Goal: Task Accomplishment & Management: Manage account settings

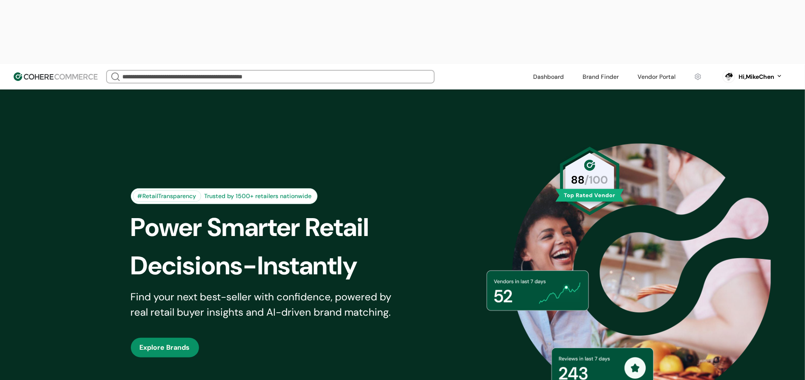
click at [668, 70] on link at bounding box center [657, 76] width 48 height 13
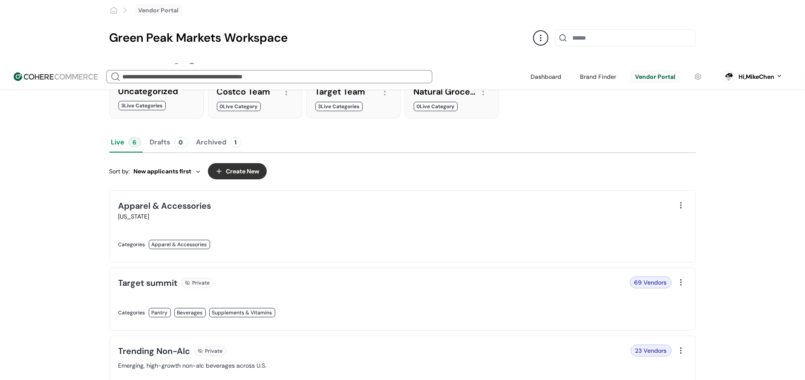
scroll to position [106, 0]
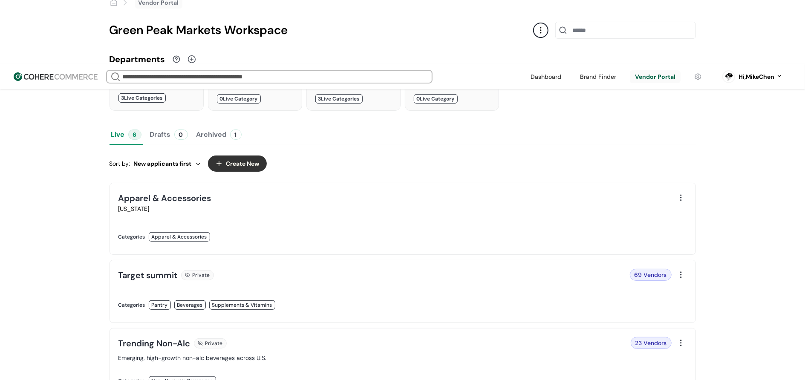
click at [387, 314] on link at bounding box center [258, 314] width 279 height 0
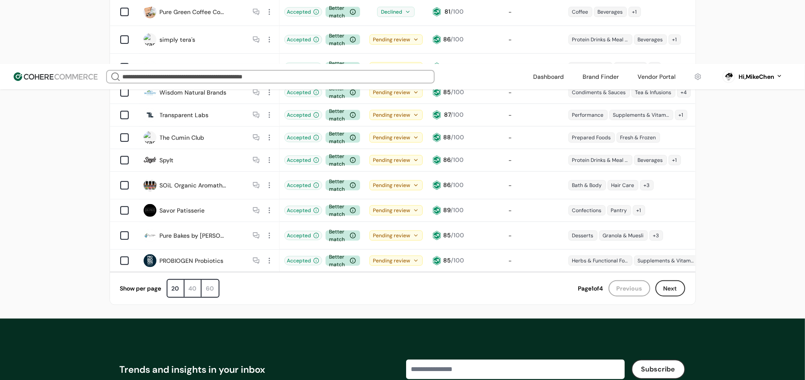
scroll to position [539, 0]
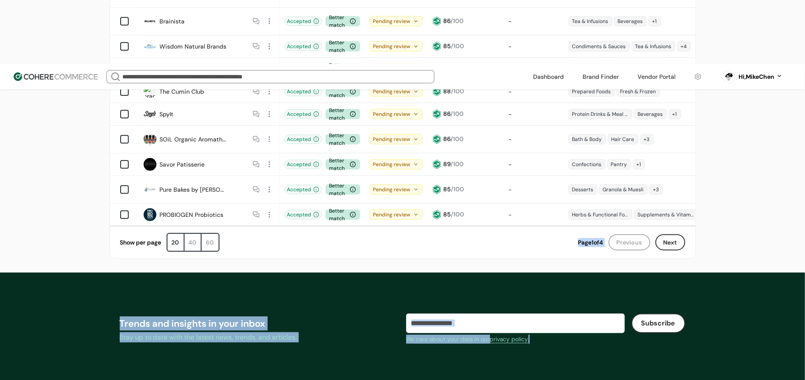
drag, startPoint x: 362, startPoint y: 129, endPoint x: 715, endPoint y: 284, distance: 386.0
click at [678, 249] on body "We Came Up Empty Looks like there aren’t any matches at the moment. Refine your…" at bounding box center [402, 10] width 805 height 1099
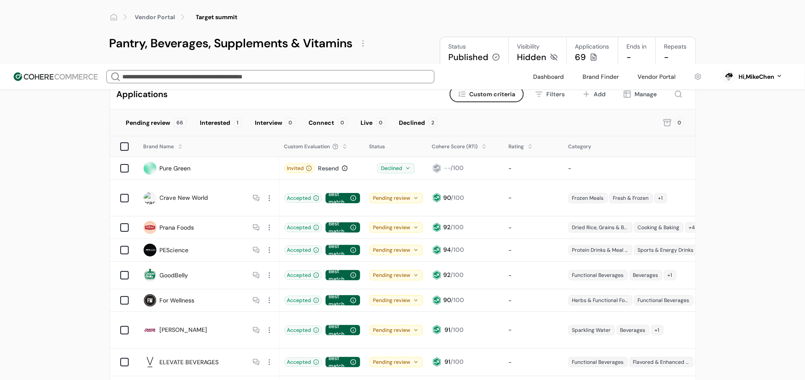
scroll to position [0, 0]
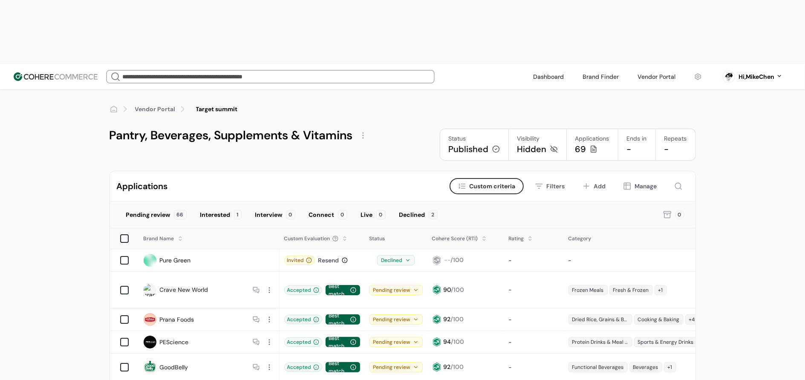
click at [553, 182] on div "Filters" at bounding box center [556, 186] width 18 height 9
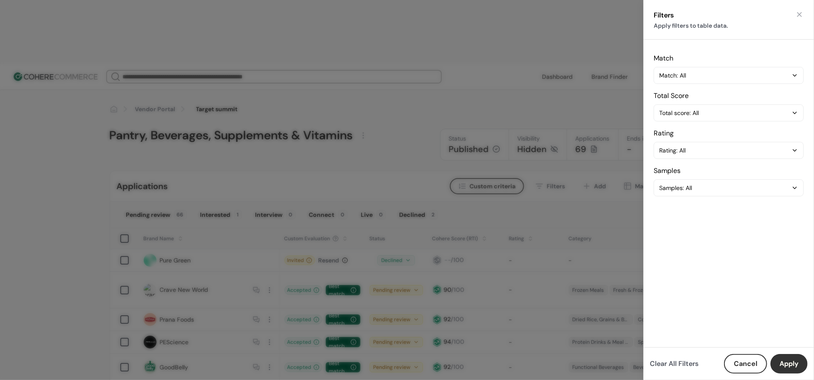
click at [797, 16] on button "button" at bounding box center [799, 14] width 9 height 9
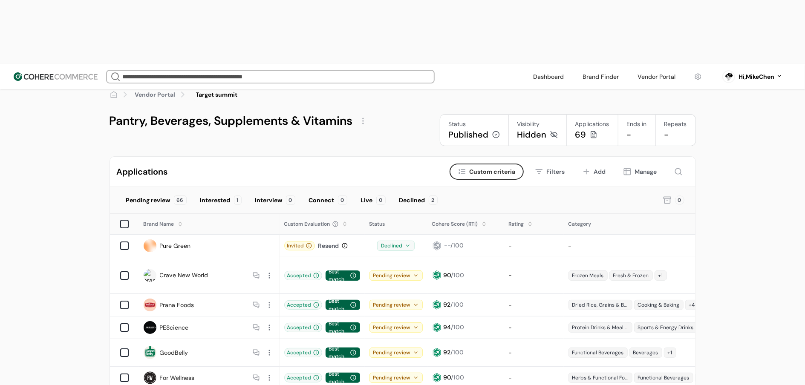
scroll to position [6, 0]
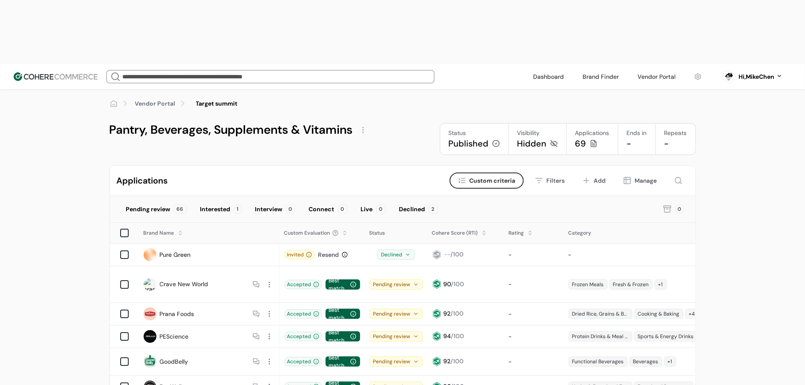
click at [545, 173] on button "Filters" at bounding box center [550, 181] width 42 height 16
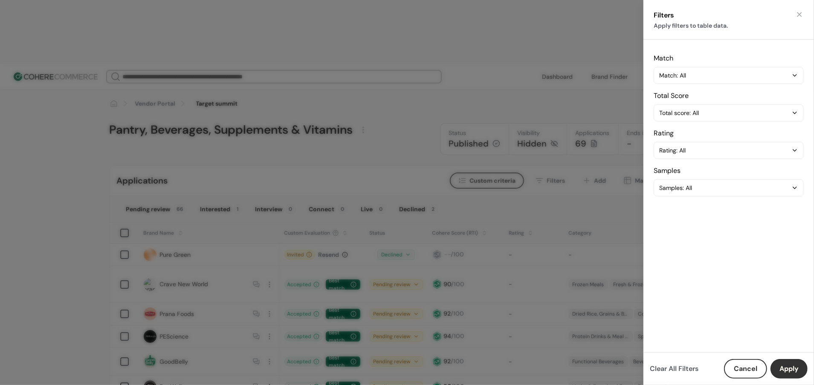
click at [803, 11] on div "Filters Apply filters to table data. Match Match: All Total Score Total score: …" at bounding box center [728, 192] width 171 height 385
click at [801, 12] on button "button" at bounding box center [799, 14] width 9 height 9
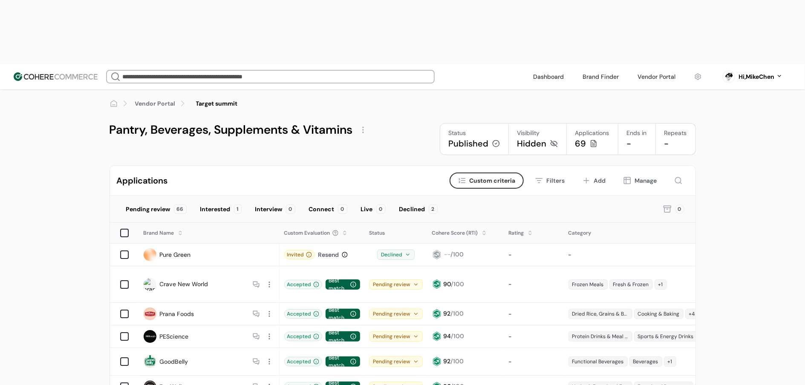
click at [659, 173] on button "Manage" at bounding box center [640, 181] width 46 height 16
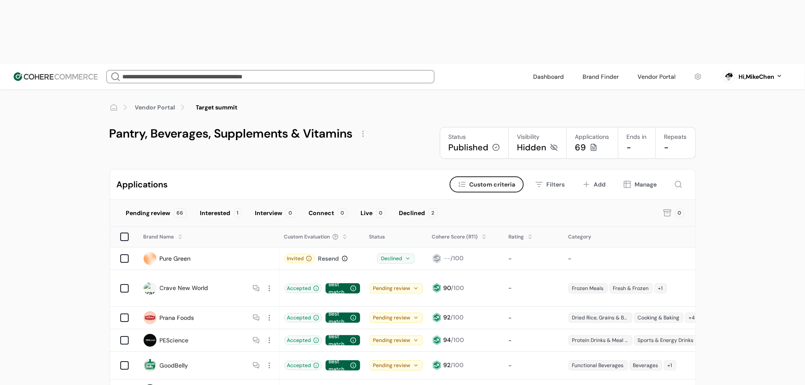
scroll to position [0, 0]
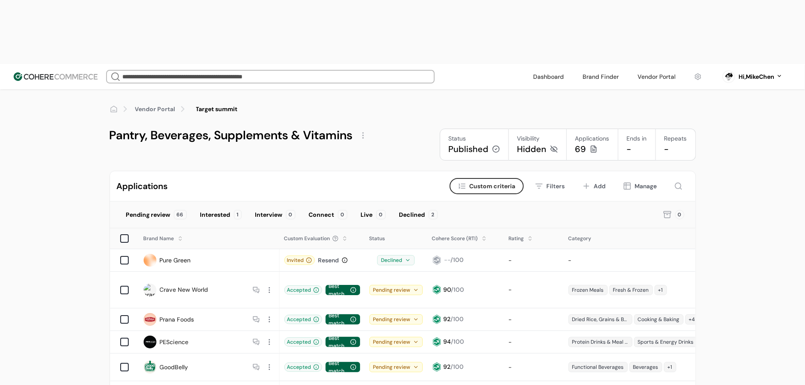
click at [160, 105] on link "Vendor Portal" at bounding box center [155, 109] width 41 height 9
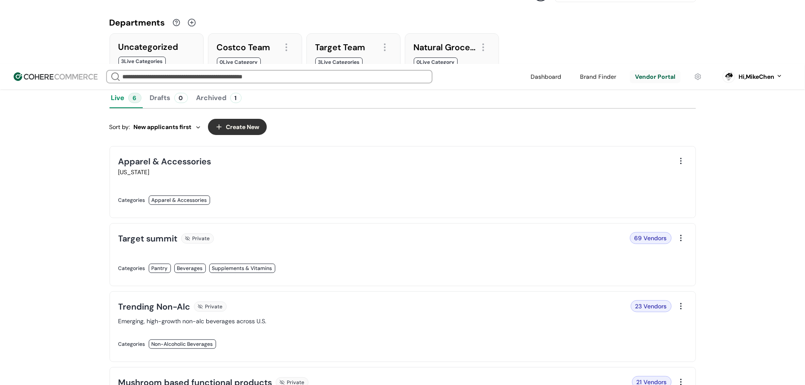
scroll to position [142, 0]
click at [342, 209] on link at bounding box center [258, 209] width 279 height 0
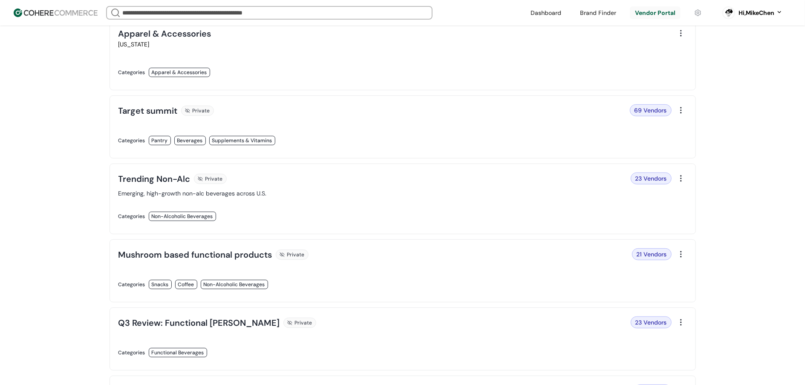
scroll to position [130, 0]
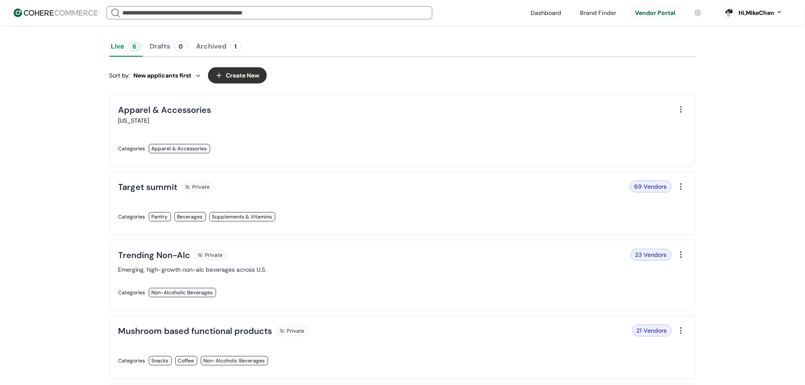
click at [679, 107] on div at bounding box center [681, 110] width 12 height 12
click at [698, 174] on div "Archive" at bounding box center [702, 179] width 51 height 17
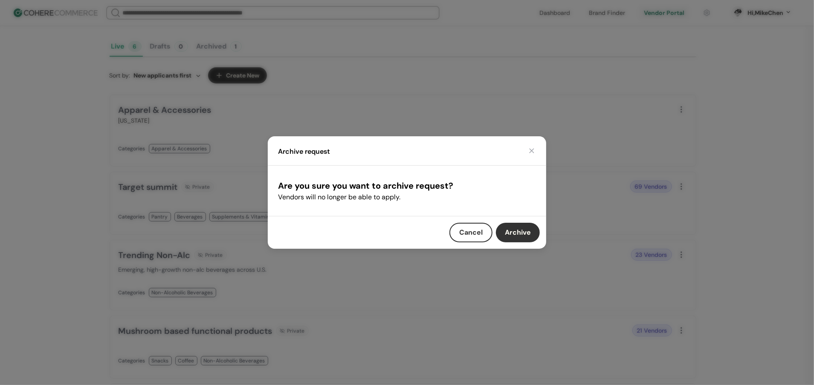
click at [509, 229] on button "Archive" at bounding box center [518, 233] width 44 height 20
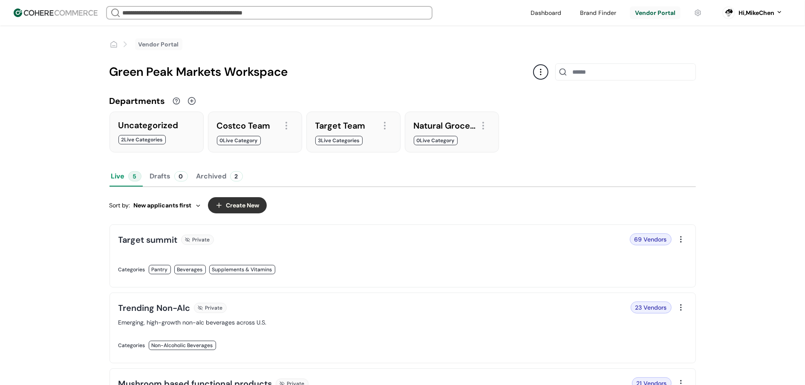
scroll to position [2, 0]
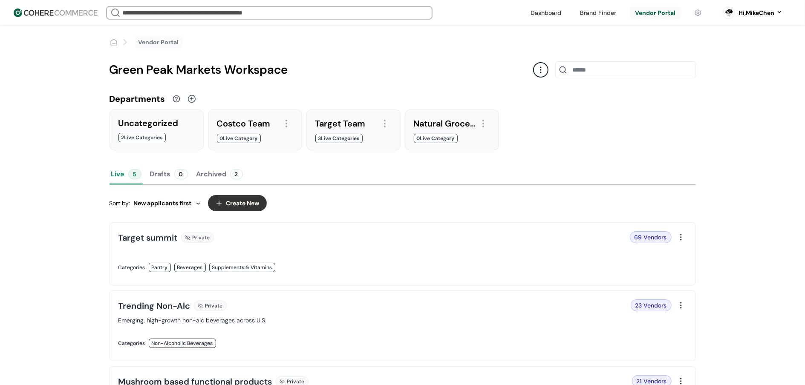
click at [223, 176] on button "Archived 2" at bounding box center [220, 174] width 50 height 20
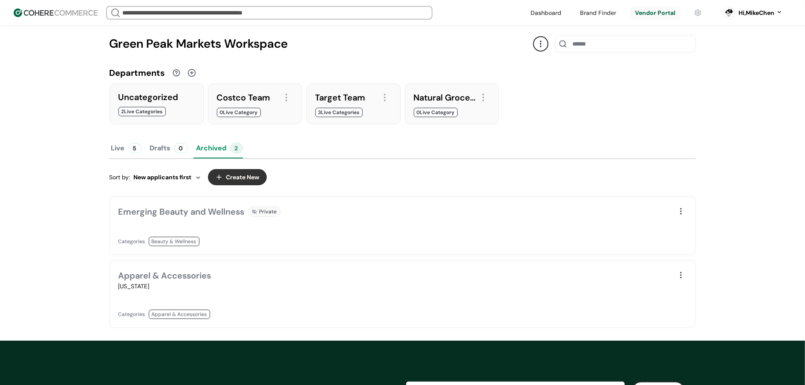
scroll to position [52, 0]
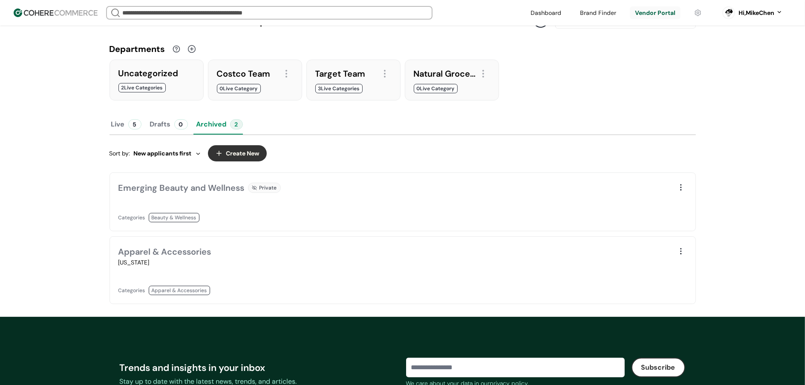
click at [127, 130] on button "Live 5" at bounding box center [127, 124] width 34 height 20
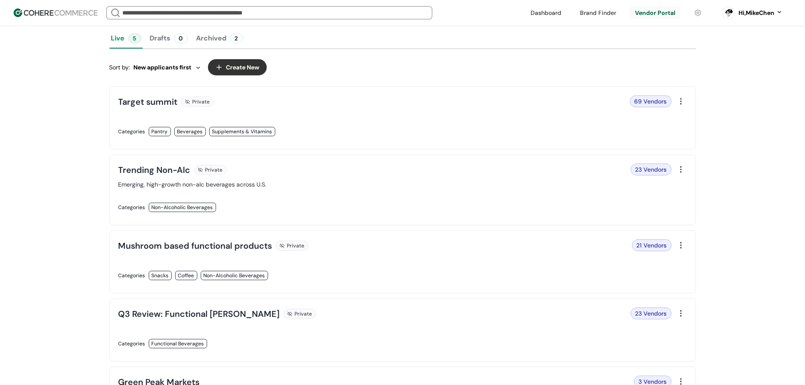
scroll to position [138, 0]
click at [317, 141] on link at bounding box center [258, 141] width 279 height 0
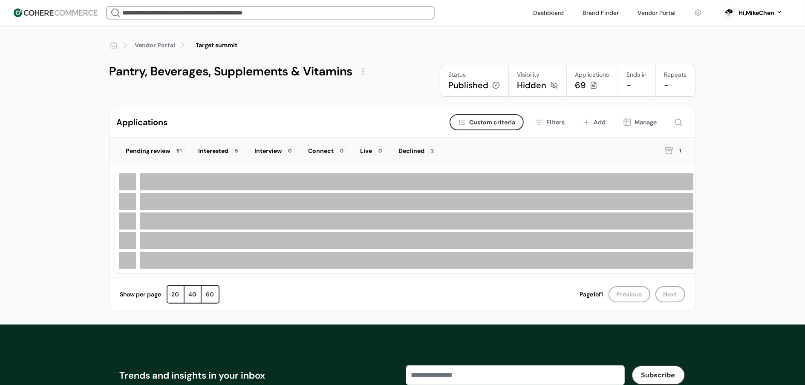
click at [362, 69] on div at bounding box center [363, 72] width 14 height 14
click at [372, 90] on link "Edit" at bounding box center [378, 92] width 12 height 9
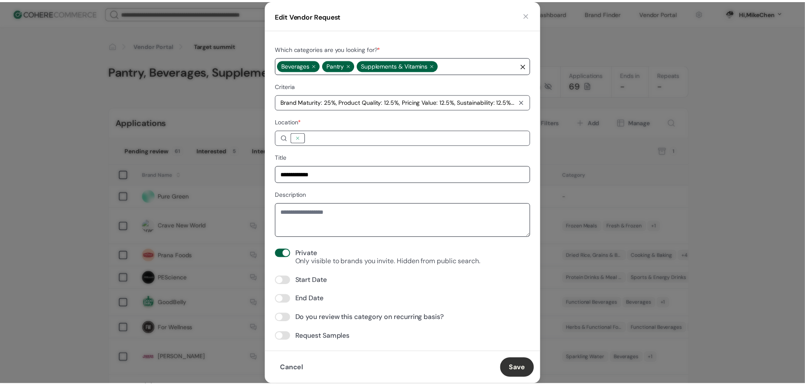
scroll to position [2, 0]
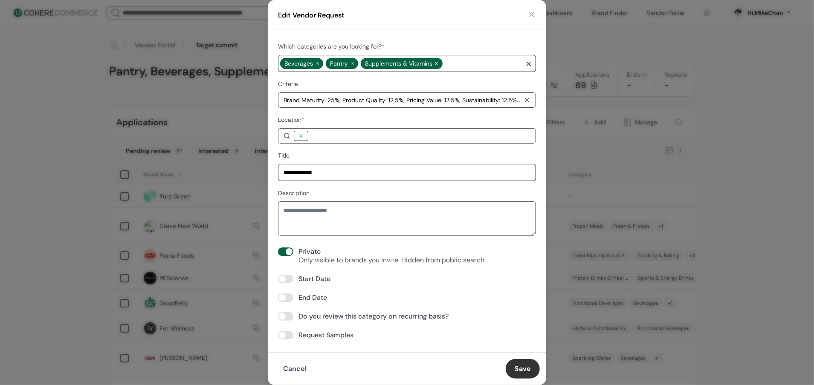
click at [531, 13] on button "button" at bounding box center [531, 14] width 9 height 9
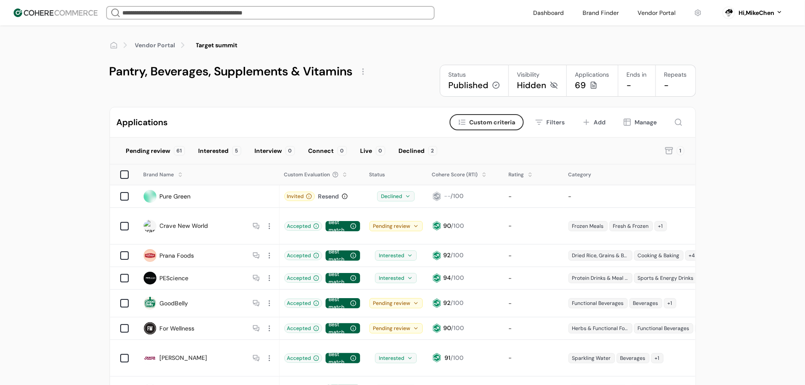
click at [724, 90] on div "Vendor Portal Target summit Pantry, Beverages, Supplements & Vitamins Status Pu…" at bounding box center [402, 61] width 805 height 71
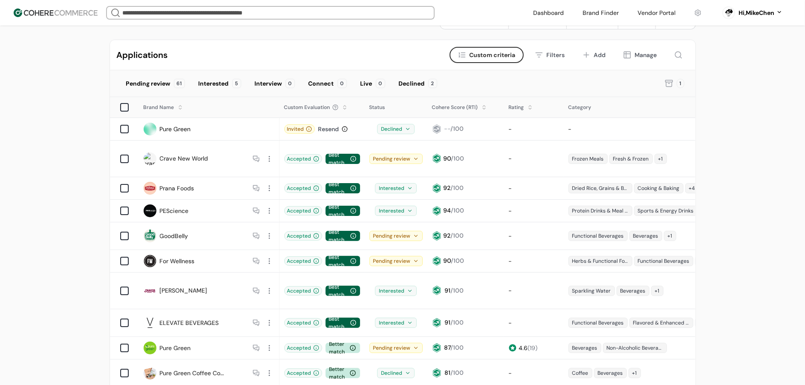
scroll to position [67, 0]
click at [669, 84] on icon at bounding box center [669, 84] width 1 height 0
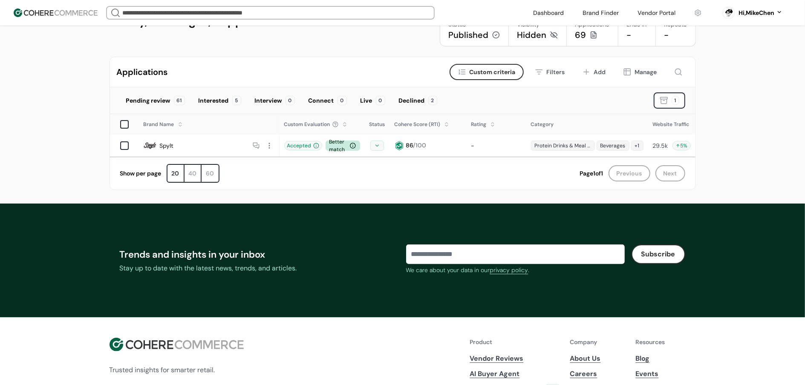
scroll to position [50, 0]
click at [539, 70] on icon at bounding box center [539, 72] width 9 height 9
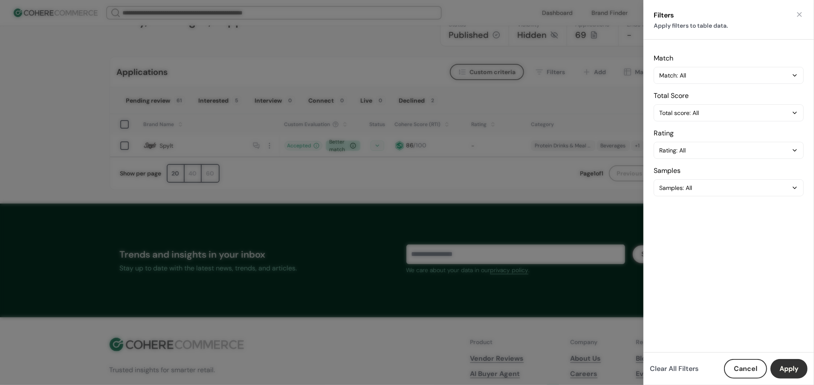
click at [539, 70] on html "We Came Up Empty Looks like there aren’t any matches at the moment. Refine your…" at bounding box center [407, 252] width 814 height 605
click at [797, 17] on button "button" at bounding box center [799, 14] width 9 height 9
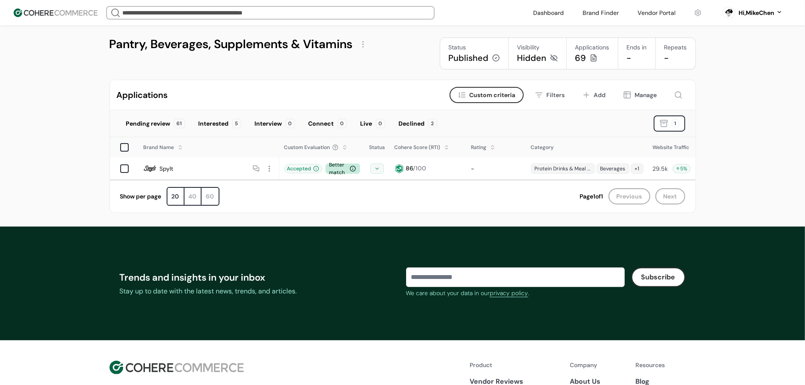
scroll to position [0, 0]
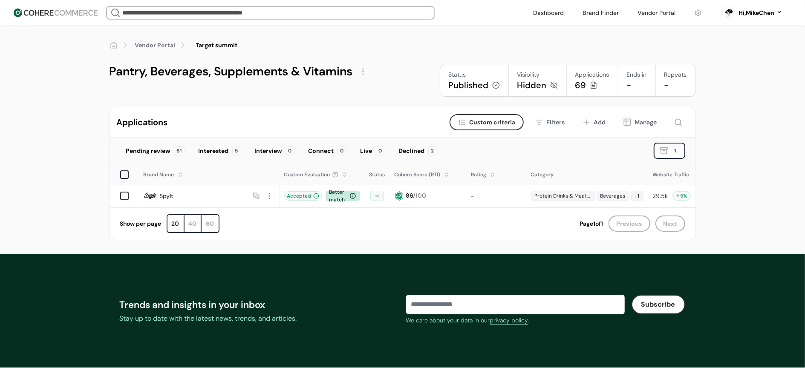
click at [165, 49] on li "Vendor Portal" at bounding box center [162, 45] width 54 height 12
click at [165, 44] on link "Vendor Portal" at bounding box center [155, 45] width 41 height 9
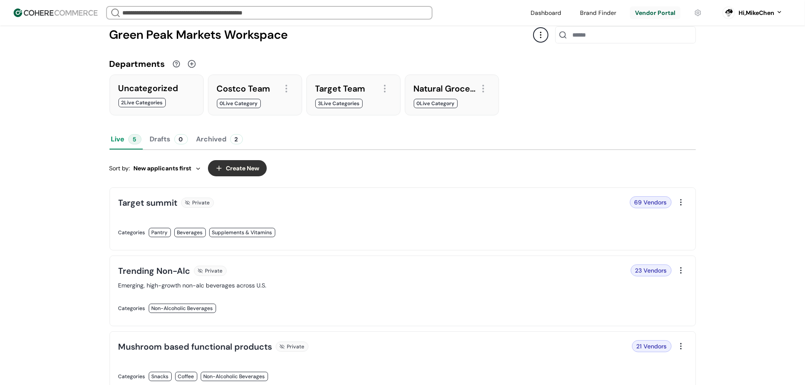
scroll to position [137, 0]
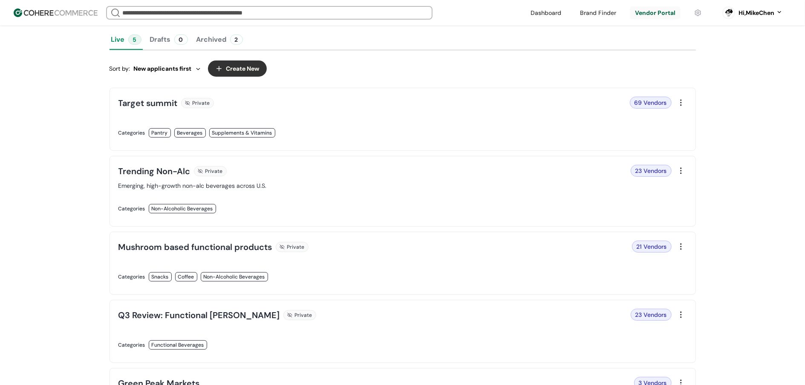
click at [398, 142] on link at bounding box center [258, 142] width 279 height 0
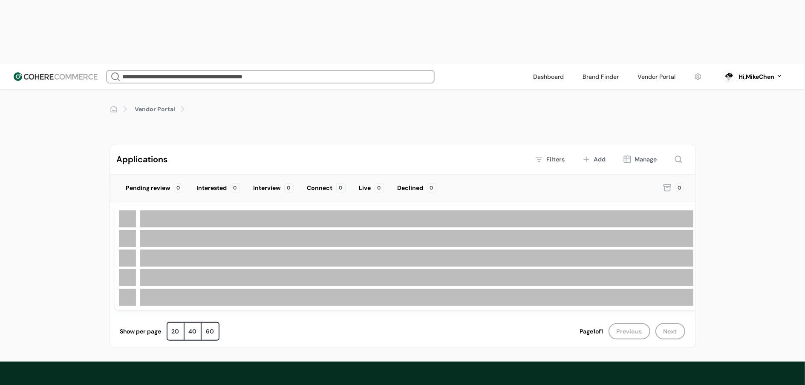
click at [193, 206] on div at bounding box center [406, 258] width 583 height 104
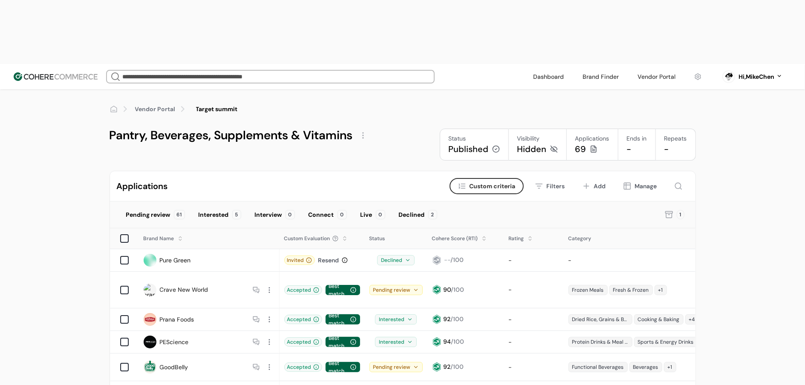
click at [163, 105] on link "Vendor Portal" at bounding box center [155, 109] width 41 height 9
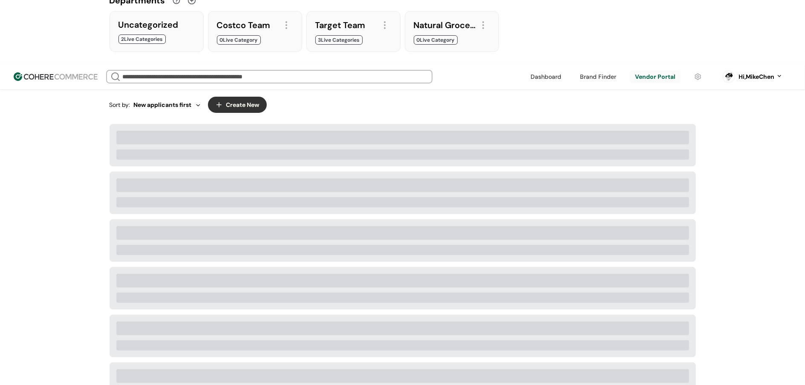
scroll to position [168, 0]
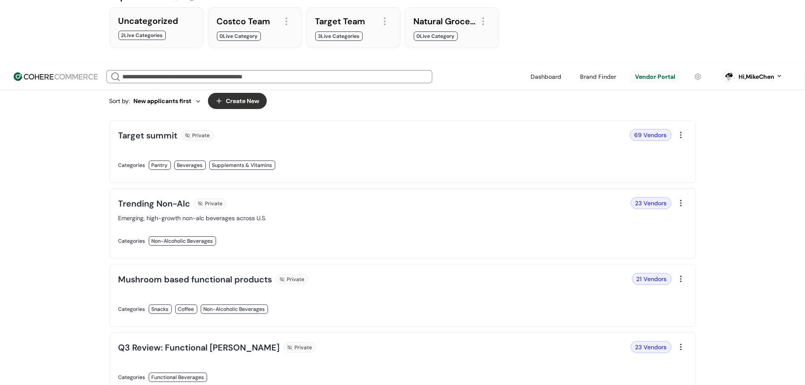
click at [767, 174] on div "Vendor Portal Green Peak Markets Workspace Departments Uncategorized 2 Live Cat…" at bounding box center [402, 206] width 805 height 571
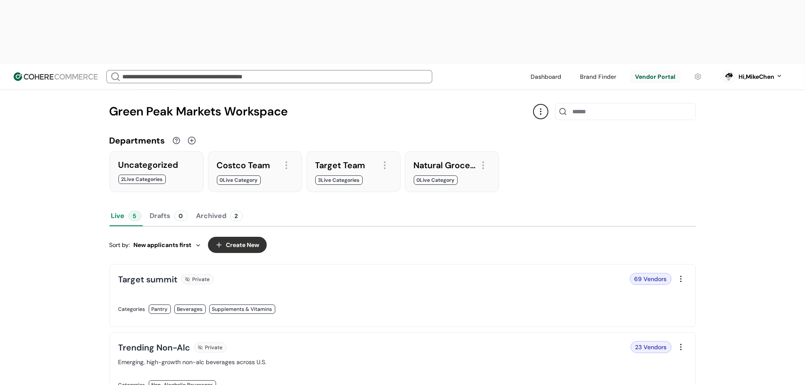
scroll to position [32, 0]
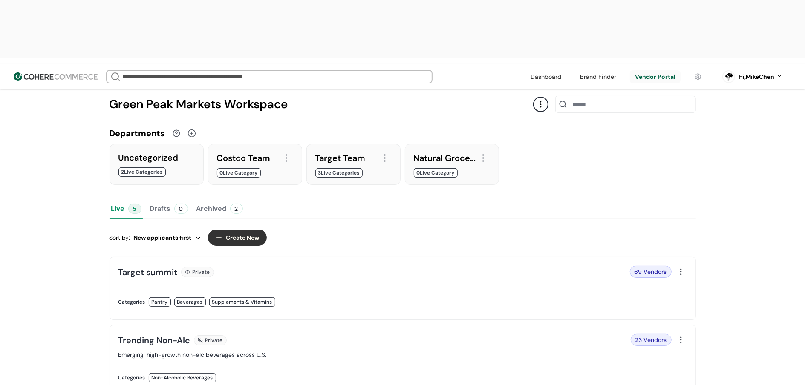
click at [286, 311] on link at bounding box center [258, 311] width 279 height 0
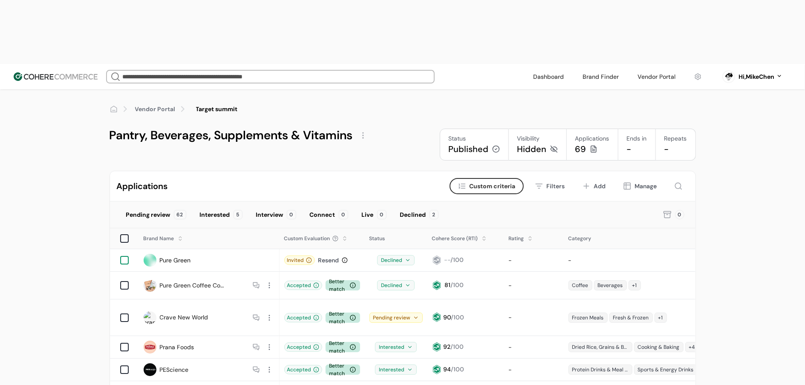
click at [125, 256] on div at bounding box center [124, 260] width 9 height 9
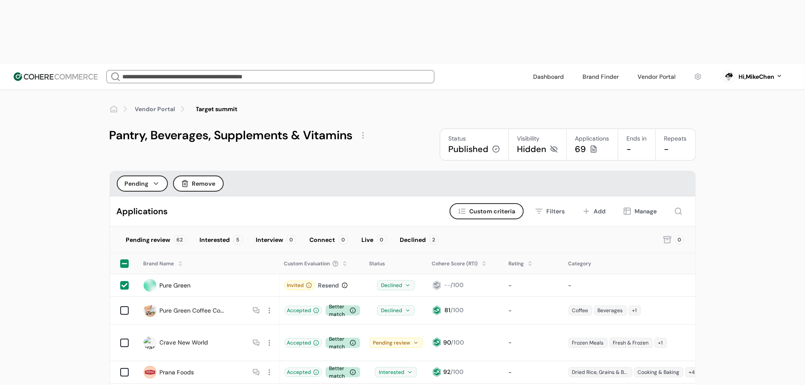
click at [140, 176] on button "Pending" at bounding box center [142, 184] width 51 height 16
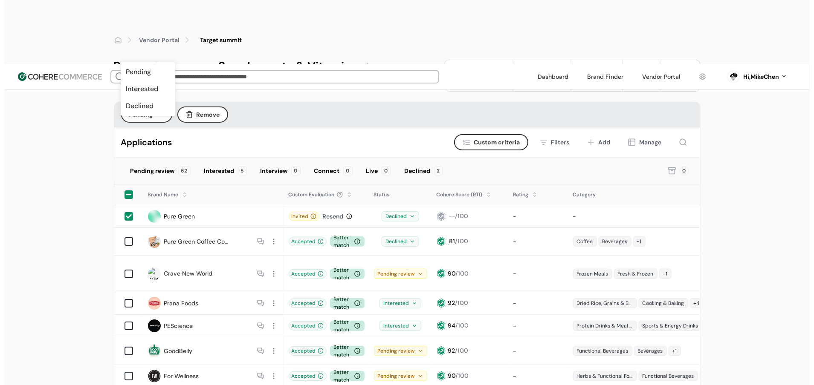
scroll to position [69, 0]
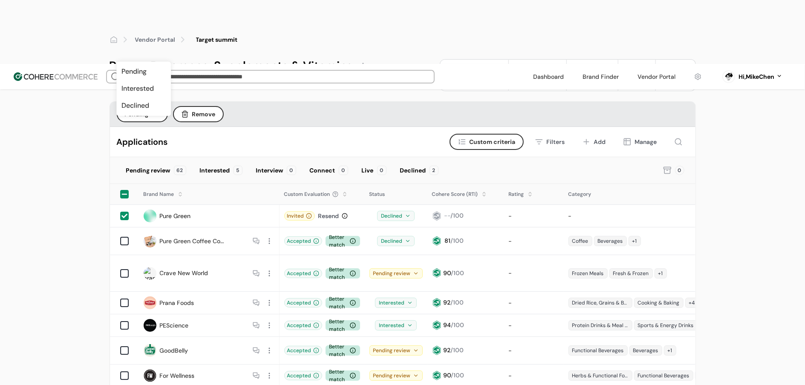
click at [207, 71] on input "search" at bounding box center [271, 77] width 300 height 12
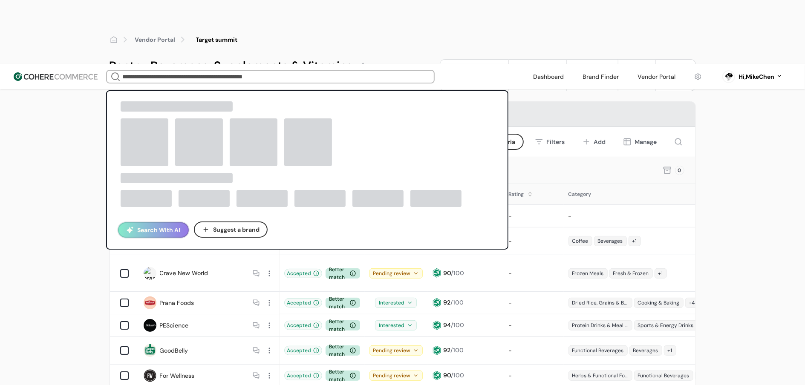
click at [177, 223] on button "Search With AI" at bounding box center [153, 230] width 71 height 15
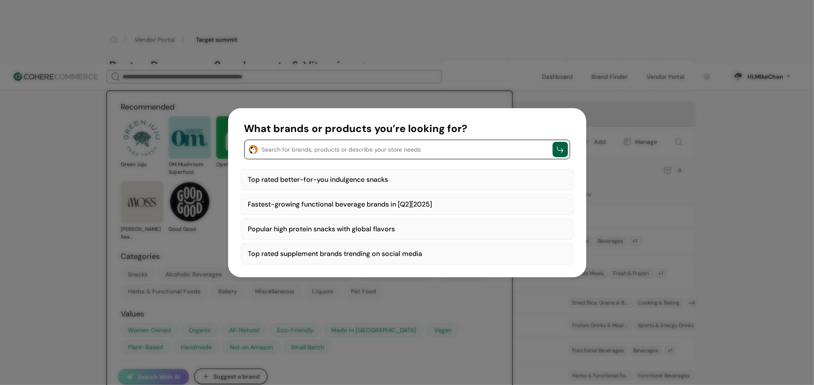
click at [325, 152] on textarea "button" at bounding box center [405, 149] width 287 height 10
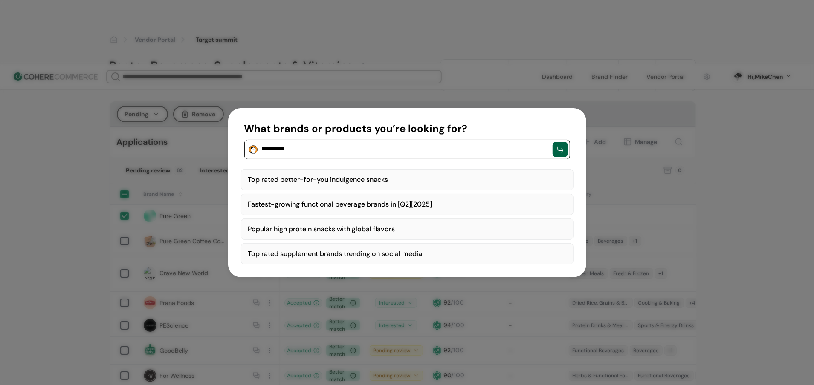
click at [244, 121] on button "What brands or products you’re looking for? ********" at bounding box center [407, 140] width 326 height 38
click at [244, 121] on button "**********" at bounding box center [407, 140] width 326 height 38
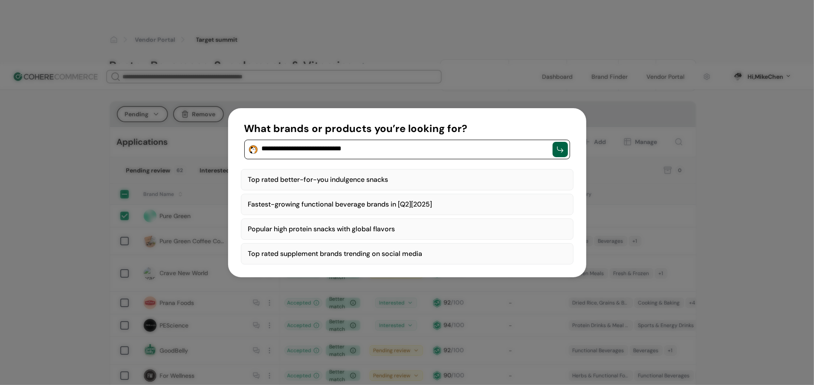
type textarea "**********"
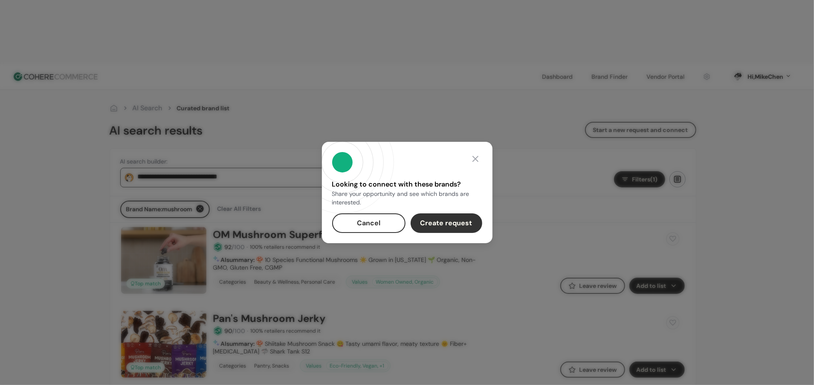
click at [475, 159] on div at bounding box center [476, 159] width 14 height 14
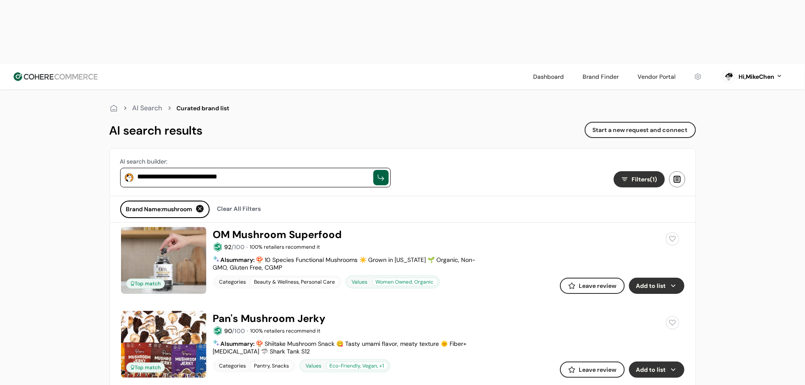
click at [659, 278] on button "Add to list" at bounding box center [656, 286] width 55 height 16
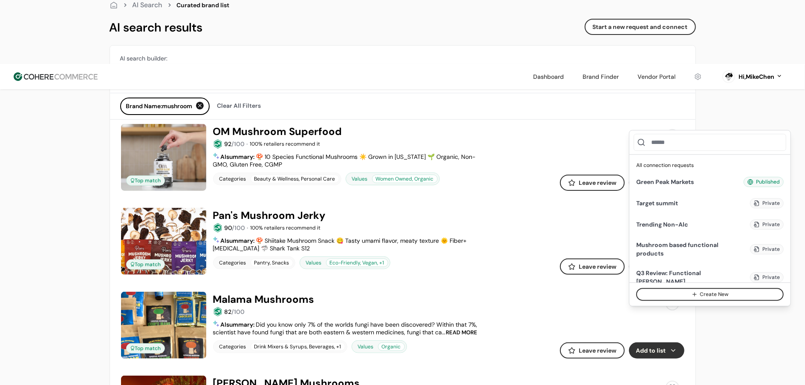
scroll to position [49, 0]
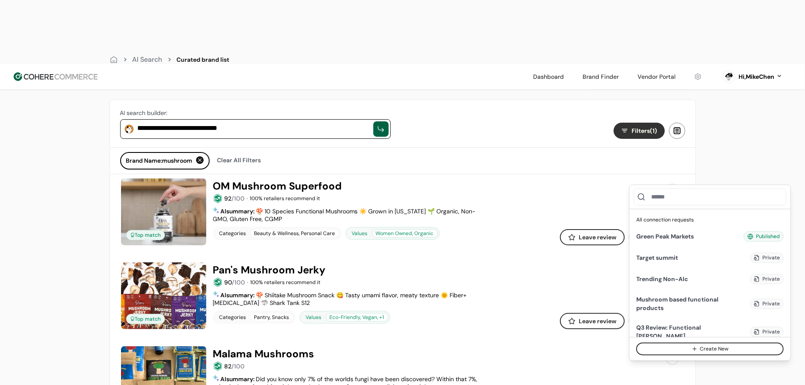
drag, startPoint x: 731, startPoint y: 130, endPoint x: 532, endPoint y: 208, distance: 213.7
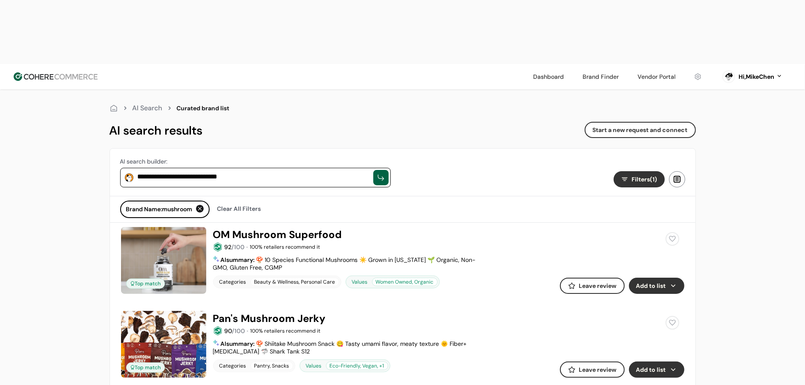
scroll to position [0, 0]
click at [656, 70] on link at bounding box center [657, 76] width 48 height 13
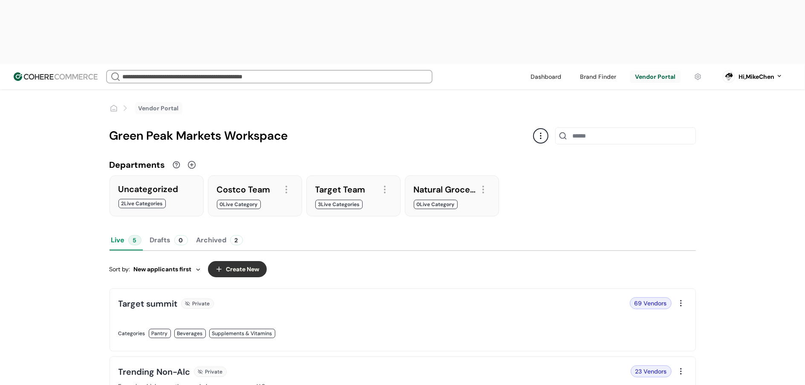
click at [306, 343] on link at bounding box center [258, 343] width 279 height 0
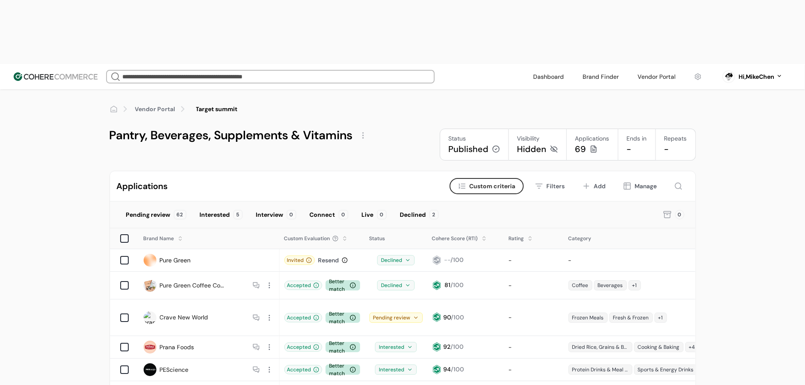
click at [329, 256] on div "Resend" at bounding box center [329, 260] width 21 height 9
click at [353, 272] on td "Accepted Better match" at bounding box center [322, 286] width 85 height 28
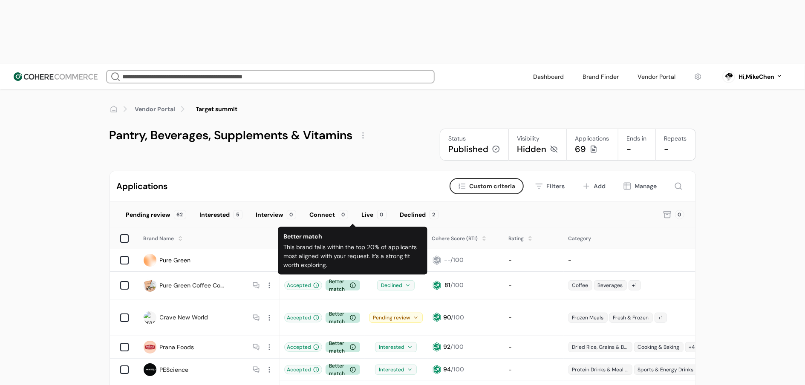
click at [331, 256] on div "Resend" at bounding box center [329, 260] width 21 height 9
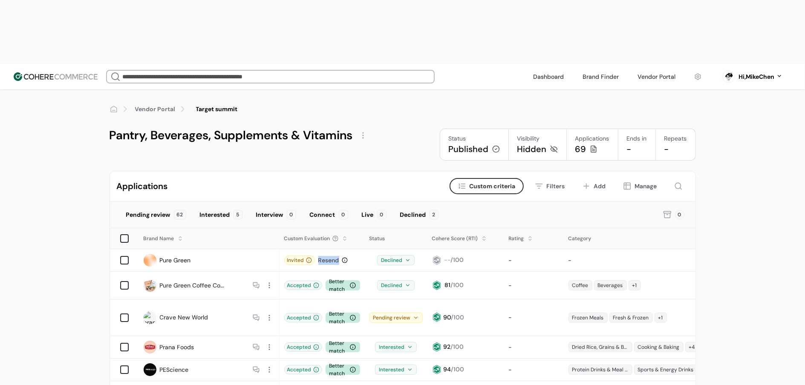
click at [331, 256] on div "Resend" at bounding box center [329, 260] width 21 height 9
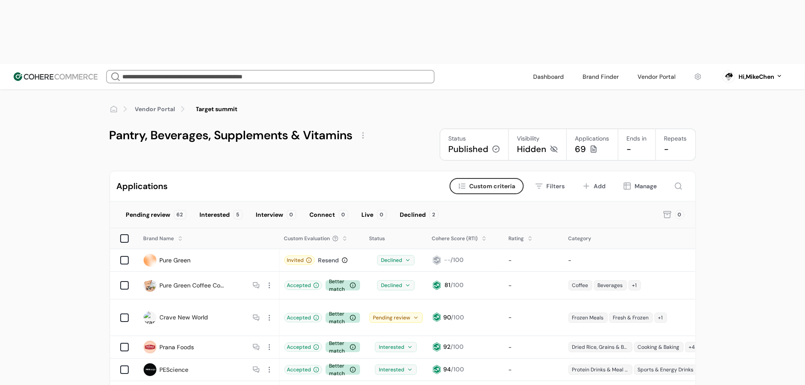
click at [381, 103] on ol "Vendor Portal Target summit" at bounding box center [403, 109] width 587 height 12
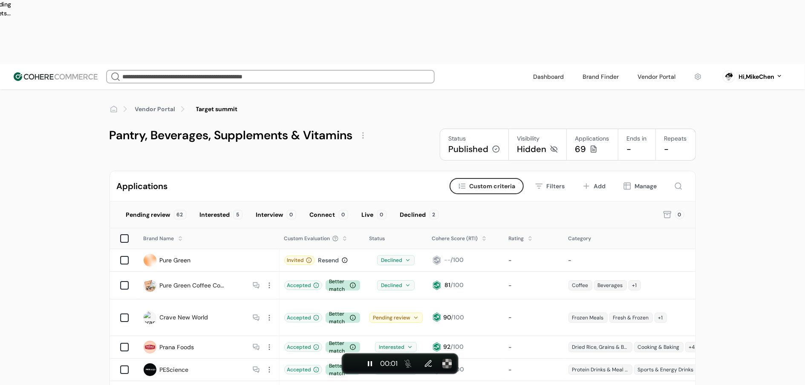
click at [328, 256] on div "Resend" at bounding box center [329, 260] width 21 height 9
click at [334, 252] on div "Invited Resend" at bounding box center [322, 261] width 84 height 18
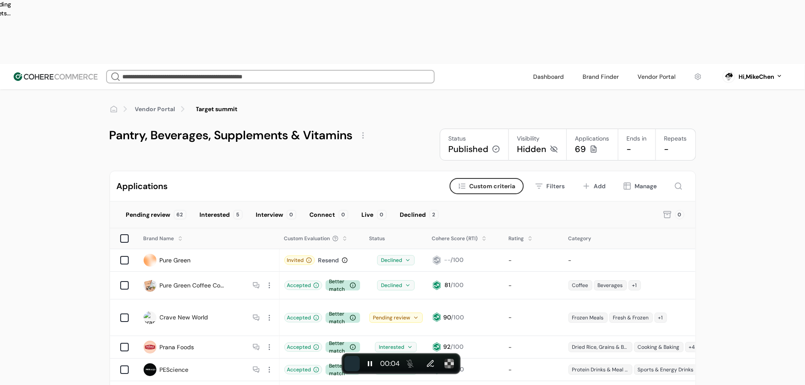
click at [352, 364] on span "End recording" at bounding box center [352, 364] width 0 height 0
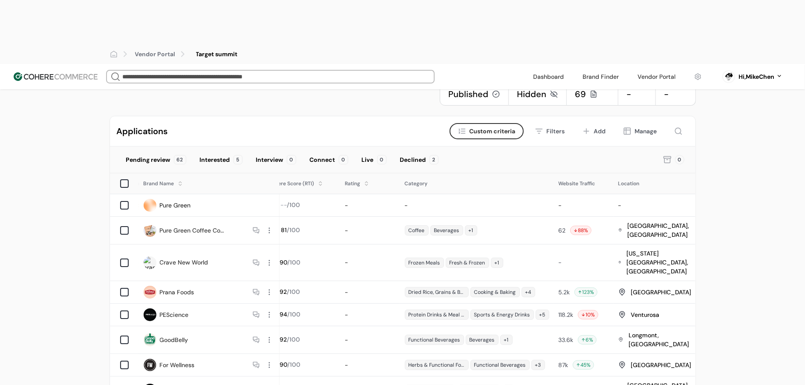
scroll to position [55, 0]
click at [644, 127] on div "Manage" at bounding box center [646, 131] width 22 height 9
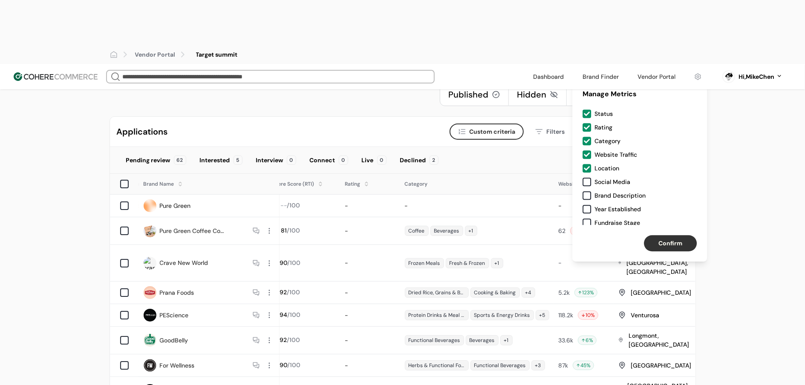
click at [597, 185] on div "Social Media" at bounding box center [613, 182] width 36 height 9
click at [597, 195] on div "Brand Description" at bounding box center [620, 195] width 51 height 9
click at [601, 207] on div "Year Established" at bounding box center [618, 209] width 46 height 9
click at [602, 219] on div "Fundraise Stage" at bounding box center [618, 223] width 46 height 9
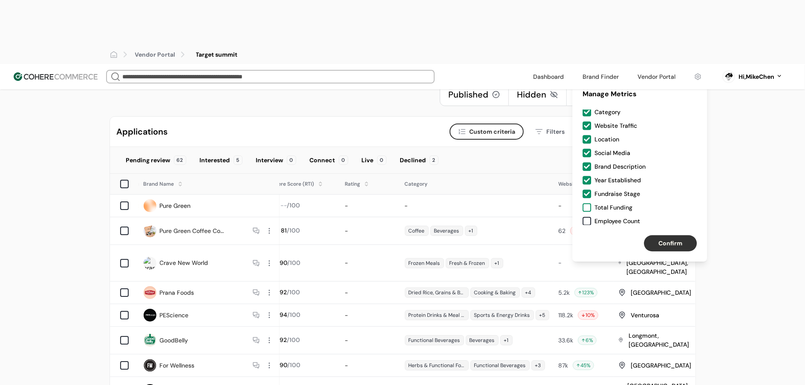
click at [610, 209] on div "Total Funding" at bounding box center [614, 207] width 38 height 9
click at [609, 218] on div "Employee Count" at bounding box center [618, 221] width 46 height 9
click at [673, 247] on button "Confirm" at bounding box center [670, 244] width 53 height 16
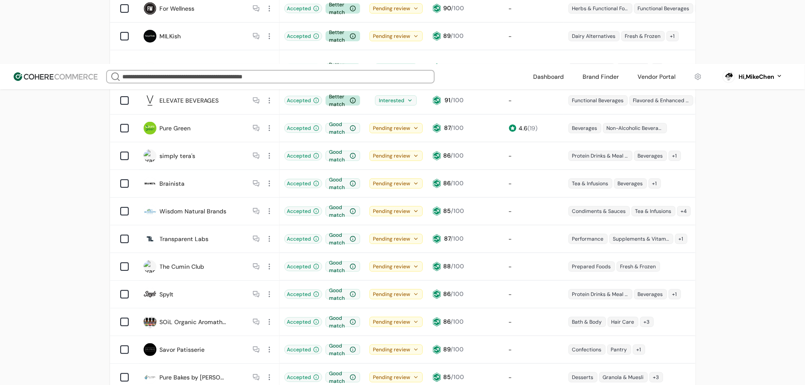
scroll to position [230, 0]
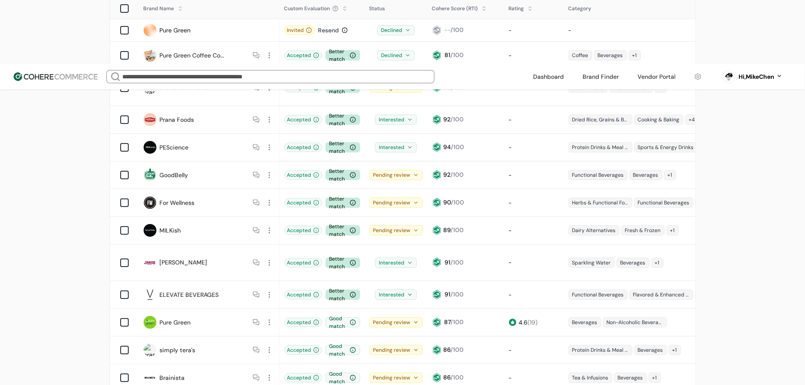
click at [400, 258] on div "Interested" at bounding box center [396, 263] width 42 height 10
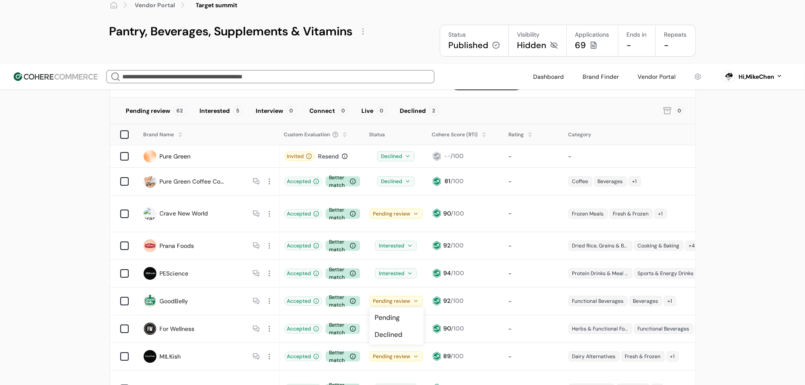
scroll to position [104, 0]
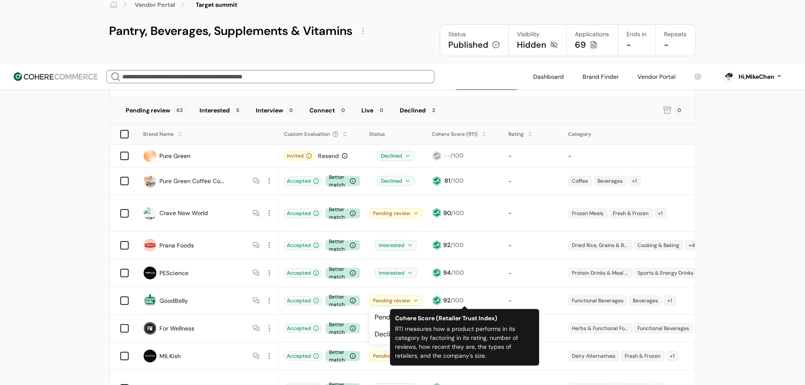
click at [403, 384] on div "Interested" at bounding box center [396, 389] width 42 height 10
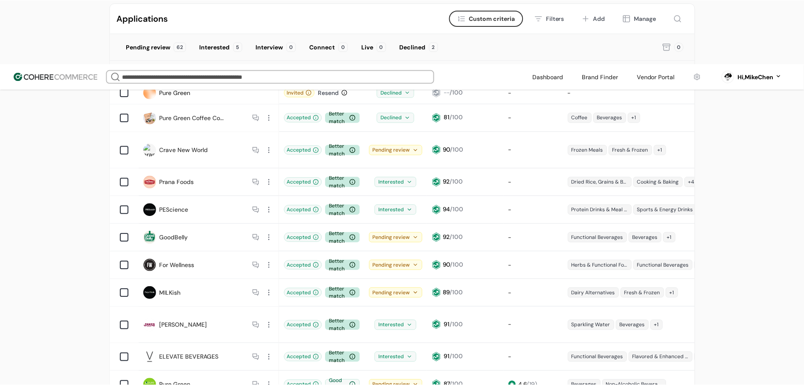
scroll to position [252, 0]
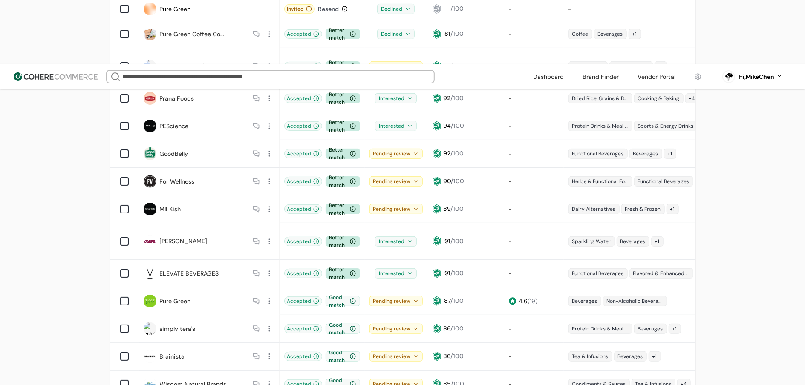
click at [266, 176] on div at bounding box center [269, 181] width 11 height 11
click at [160, 205] on link "MILKish" at bounding box center [170, 209] width 21 height 9
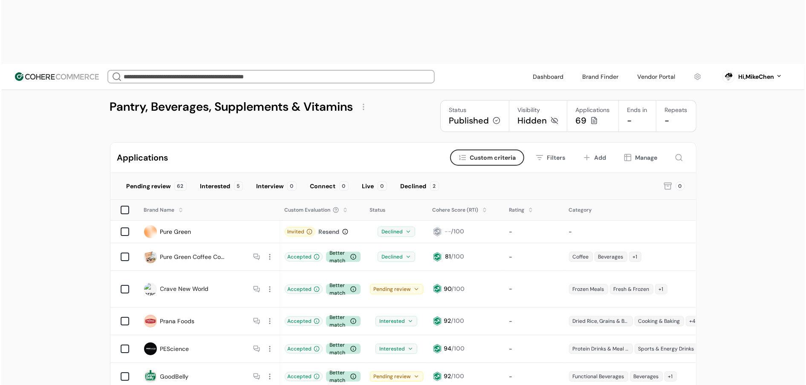
scroll to position [31, 0]
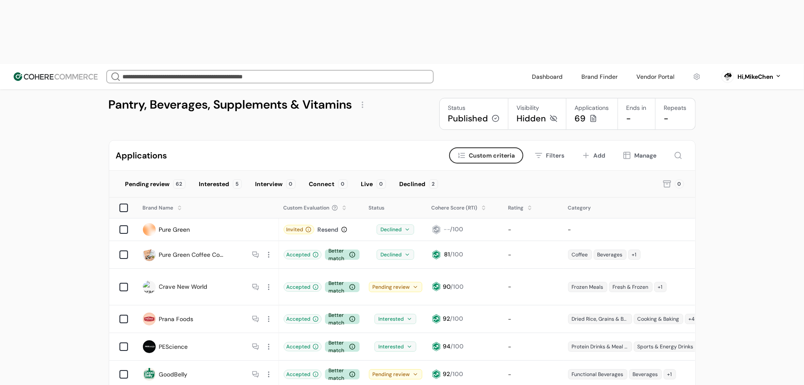
click at [268, 249] on div at bounding box center [268, 254] width 11 height 11
click at [582, 221] on div "-" at bounding box center [641, 229] width 153 height 17
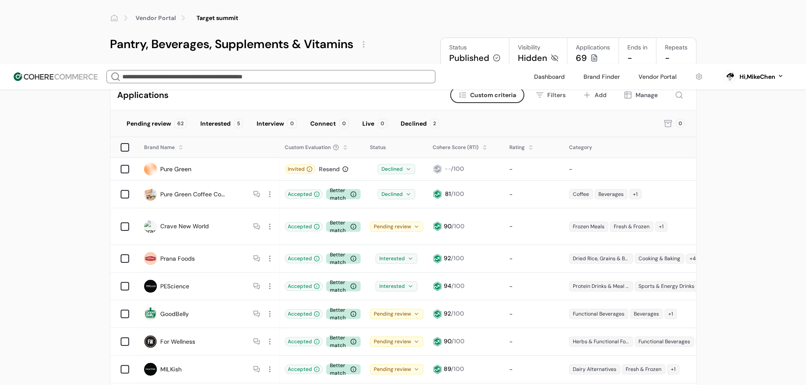
scroll to position [0, 0]
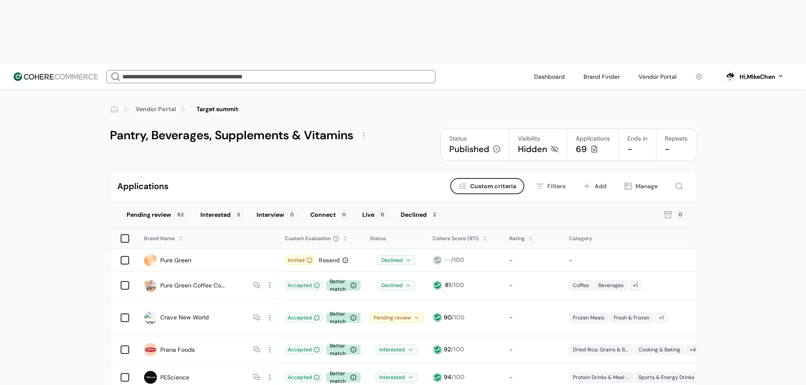
click at [359, 129] on div at bounding box center [364, 136] width 14 height 14
click at [375, 90] on link "Edit" at bounding box center [378, 92] width 12 height 9
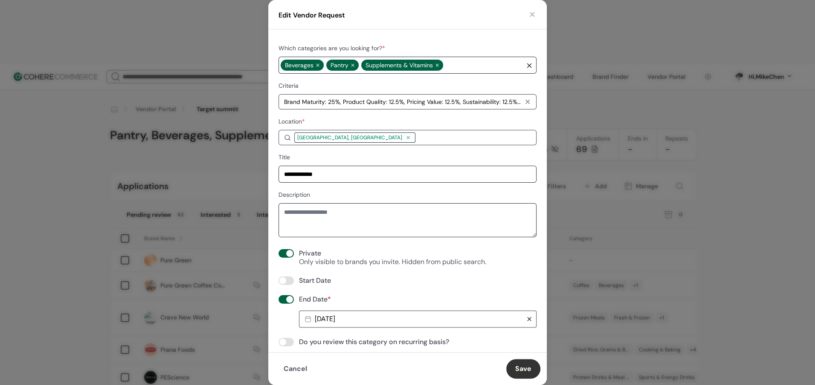
click at [356, 319] on div "2025-09-30" at bounding box center [409, 320] width 216 height 14
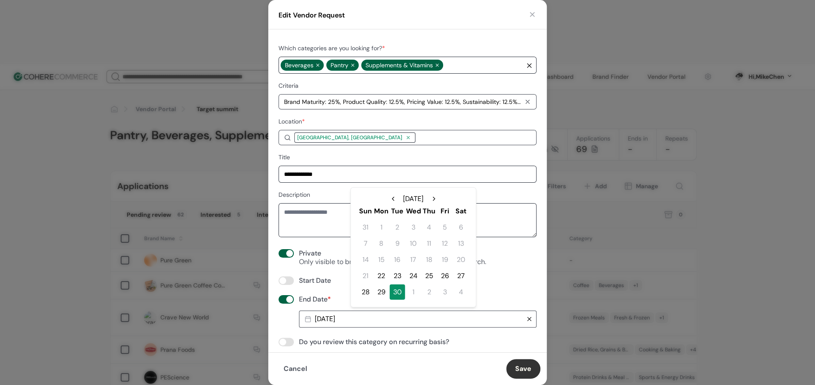
click at [386, 290] on div "29" at bounding box center [381, 292] width 15 height 15
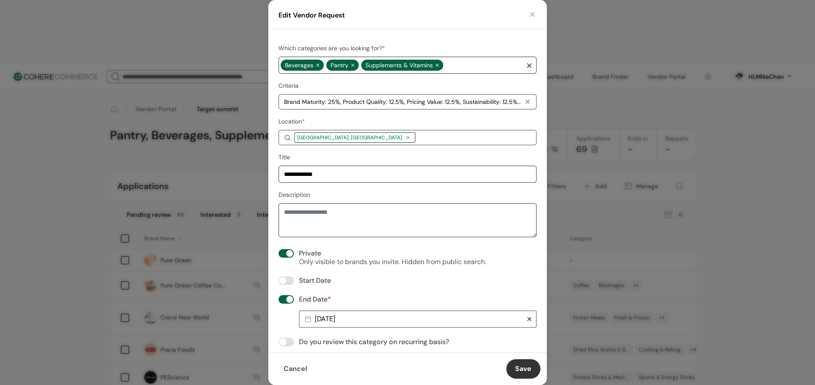
click at [510, 368] on button "Save" at bounding box center [523, 369] width 34 height 20
click at [530, 12] on button "button" at bounding box center [532, 14] width 9 height 9
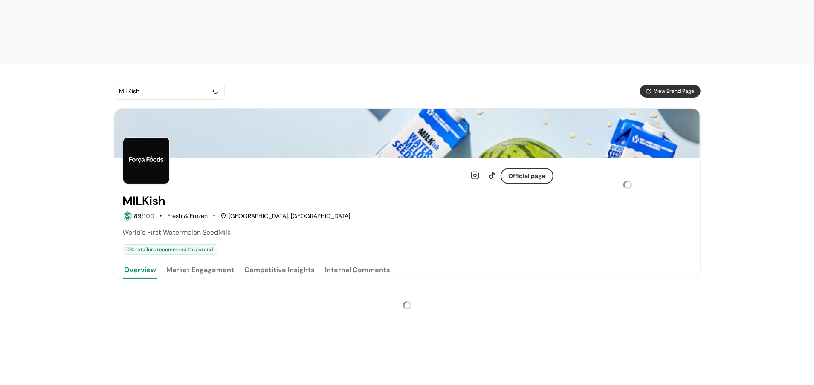
click at [341, 265] on div "Internal Comments" at bounding box center [357, 270] width 65 height 10
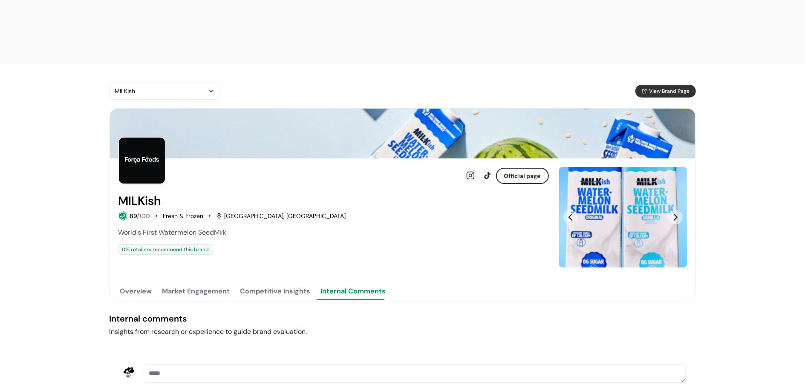
click at [135, 283] on button "Overview" at bounding box center [136, 291] width 35 height 17
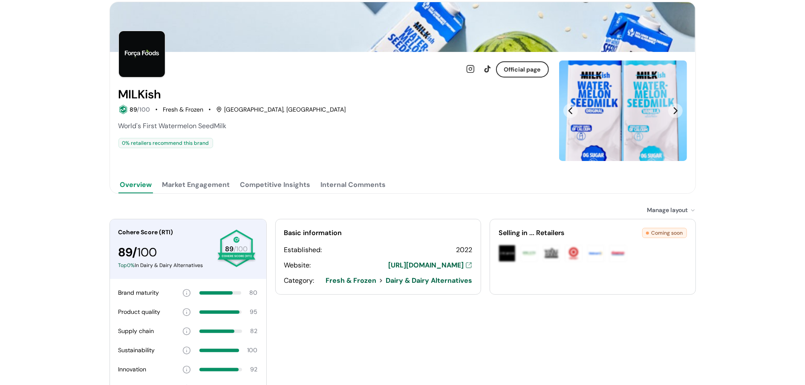
scroll to position [107, 0]
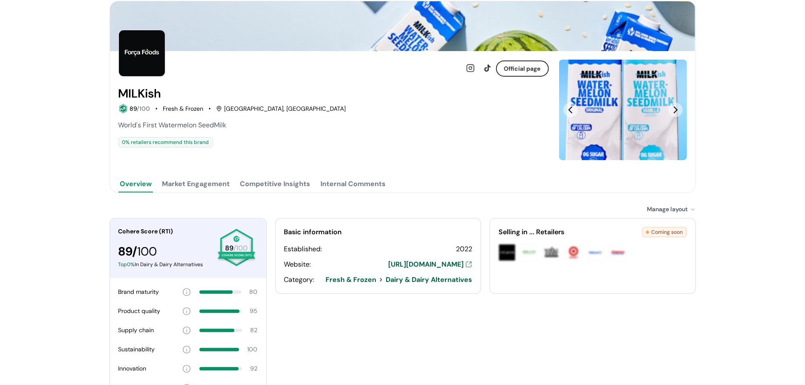
click at [194, 176] on button "Market Engagement" at bounding box center [196, 184] width 71 height 17
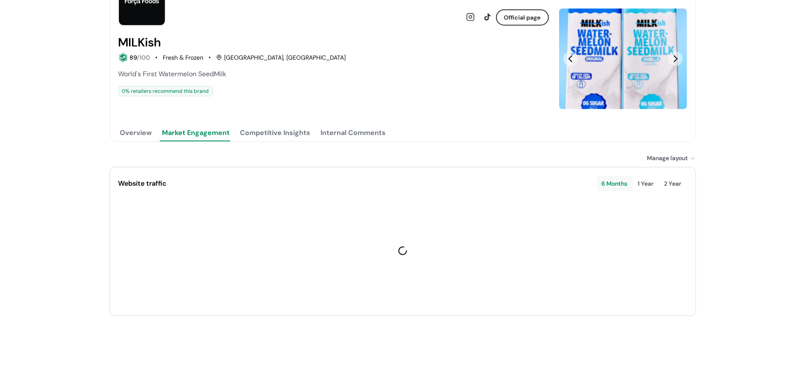
scroll to position [110, 0]
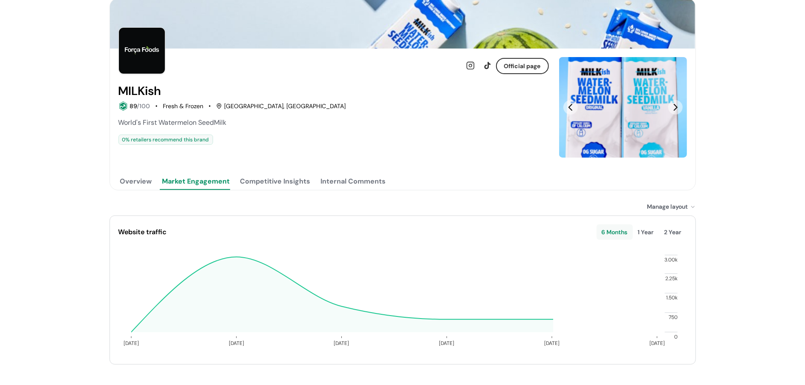
click at [267, 173] on button "Competitive Insights" at bounding box center [276, 181] width 74 height 17
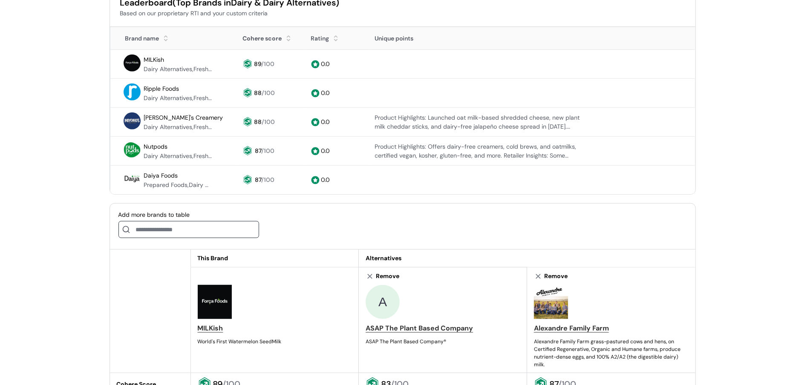
scroll to position [0, 0]
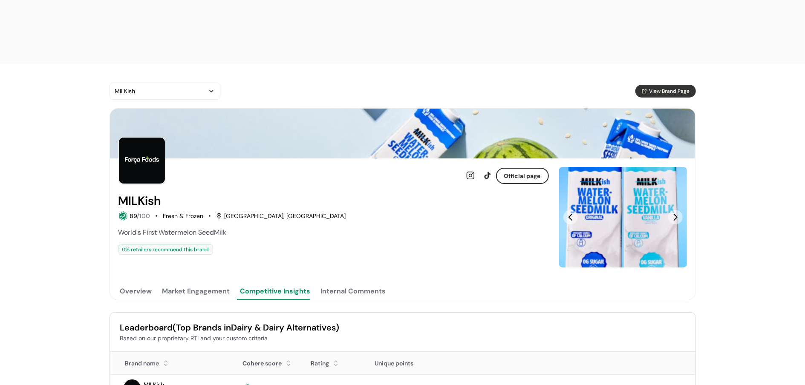
click at [368, 283] on Comments "Internal Comments" at bounding box center [353, 291] width 69 height 17
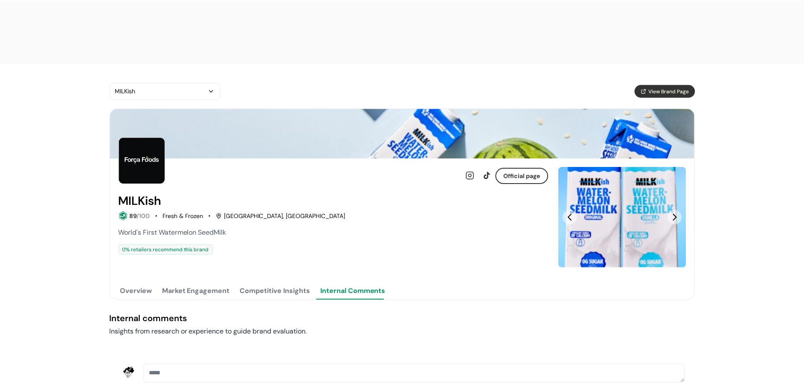
scroll to position [12, 0]
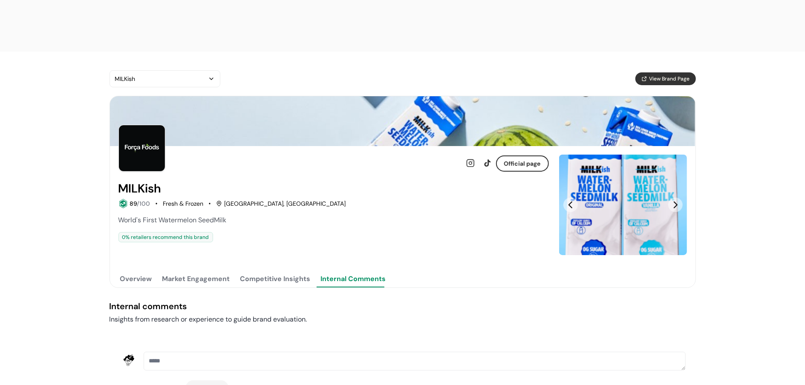
click at [143, 271] on button "Overview" at bounding box center [136, 279] width 35 height 17
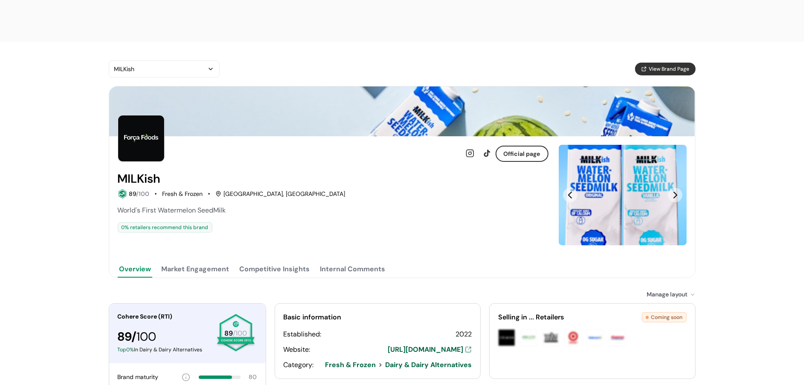
scroll to position [34, 0]
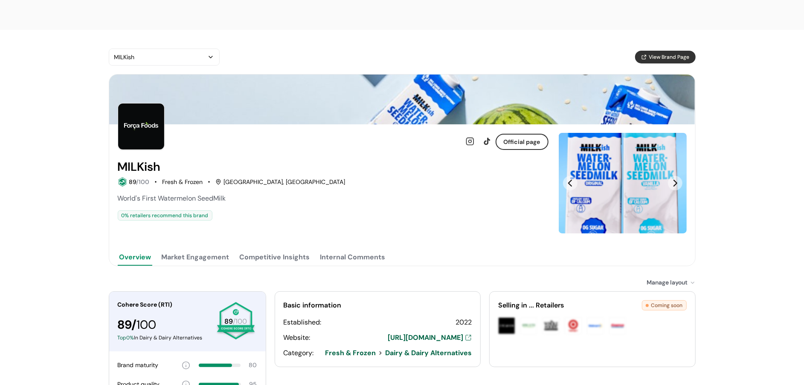
click at [163, 249] on button "Market Engagement" at bounding box center [195, 257] width 71 height 17
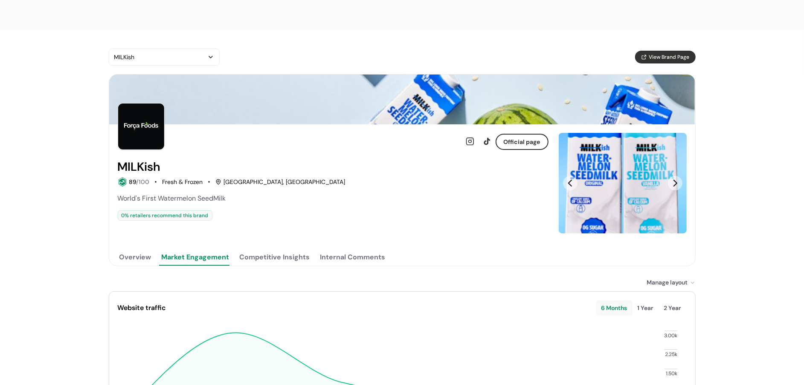
click at [278, 249] on button "Competitive Insights" at bounding box center [275, 257] width 74 height 17
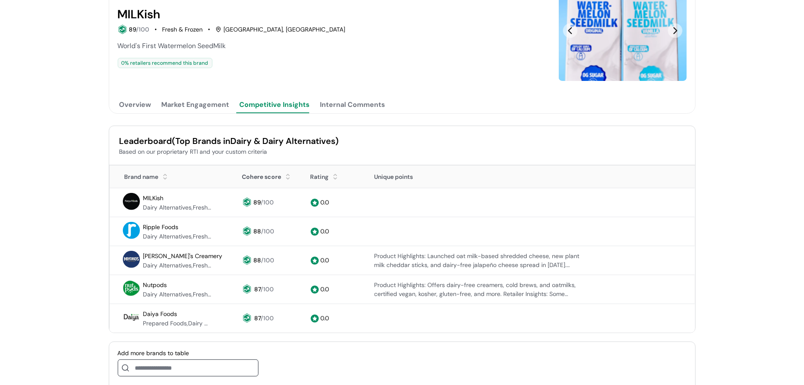
click at [365, 96] on Comments "Internal Comments" at bounding box center [353, 104] width 69 height 17
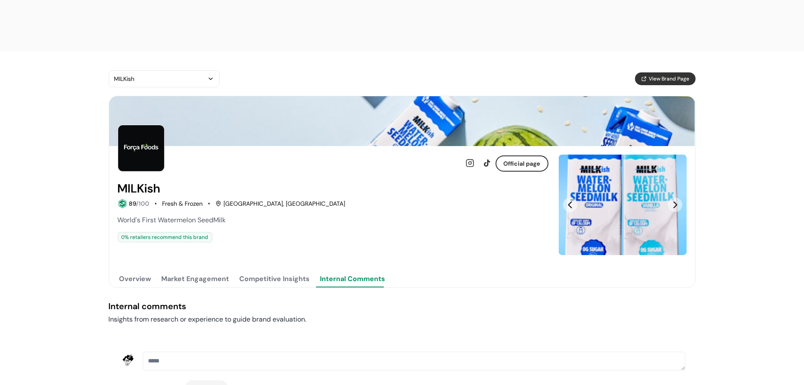
click at [131, 271] on button "Overview" at bounding box center [135, 279] width 35 height 17
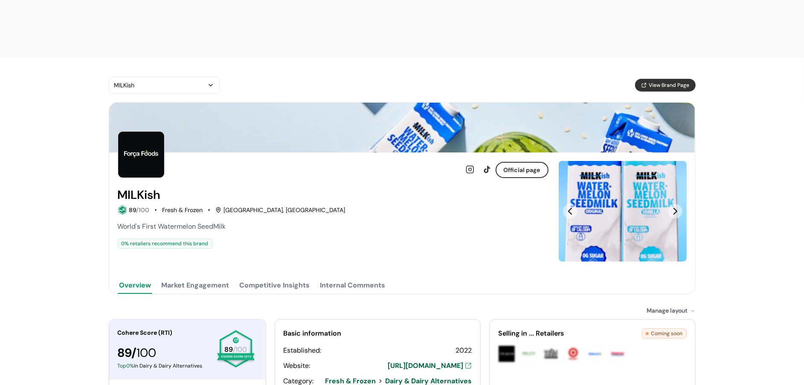
scroll to position [0, 0]
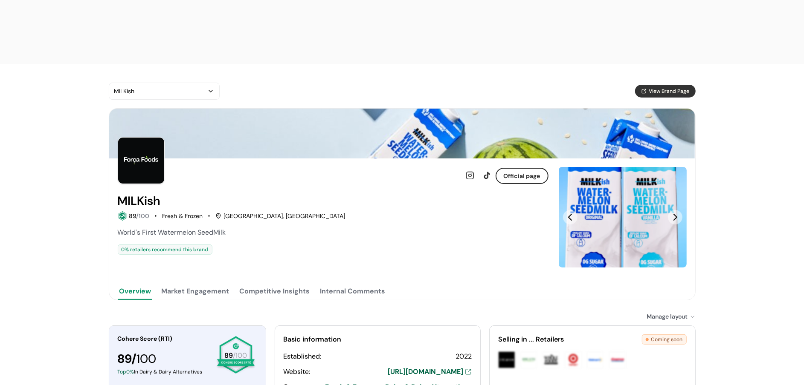
click at [194, 283] on button "Market Engagement" at bounding box center [195, 291] width 71 height 17
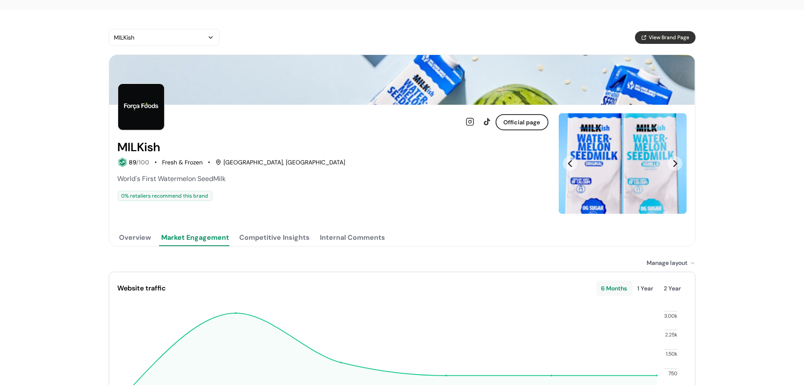
scroll to position [49, 0]
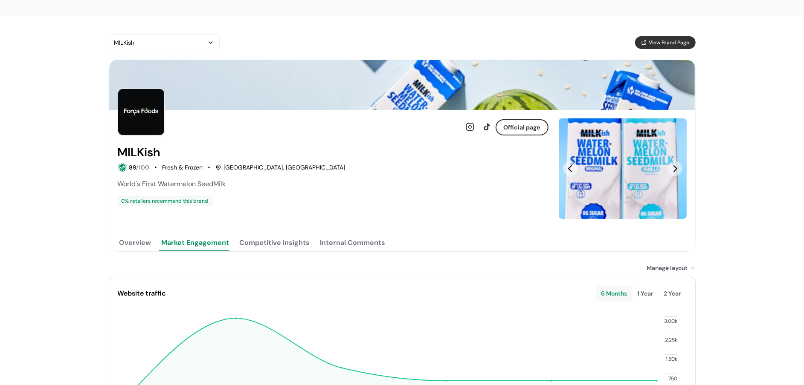
click at [252, 235] on button "Competitive Insights" at bounding box center [275, 243] width 74 height 17
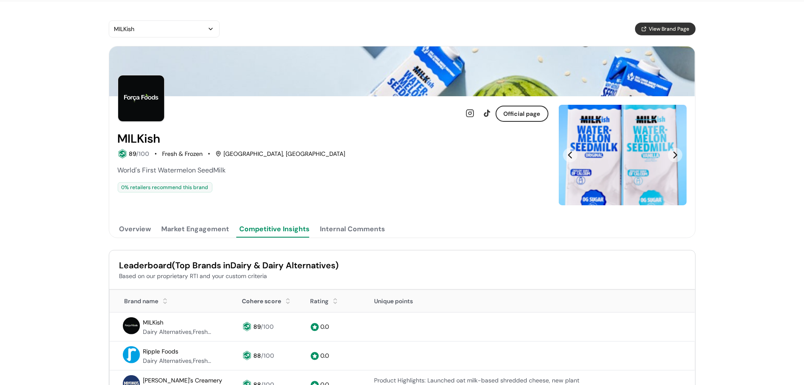
scroll to position [128, 0]
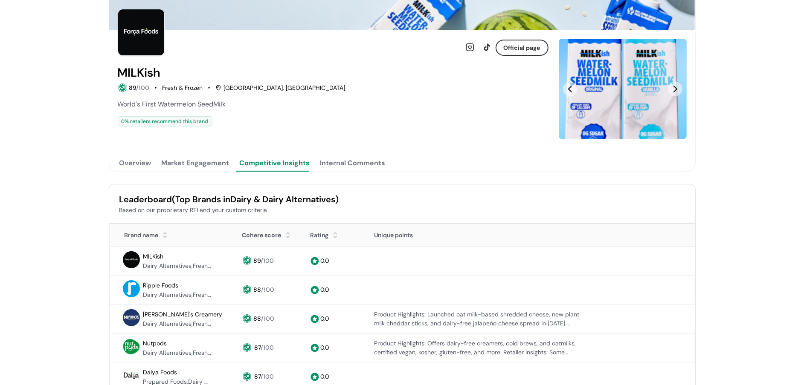
click at [362, 158] on div "Internal Comments" at bounding box center [352, 163] width 65 height 10
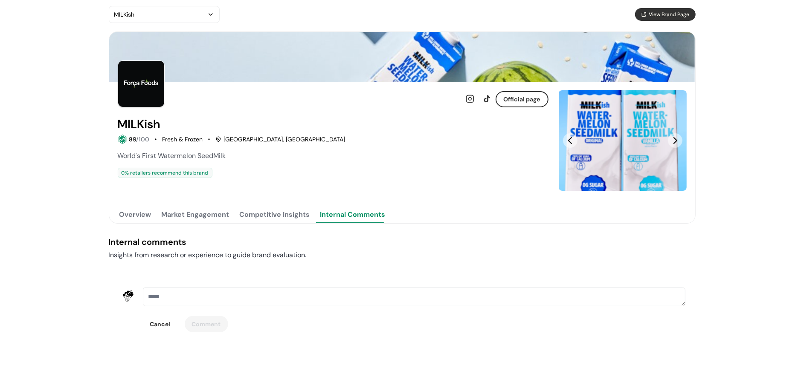
scroll to position [12, 0]
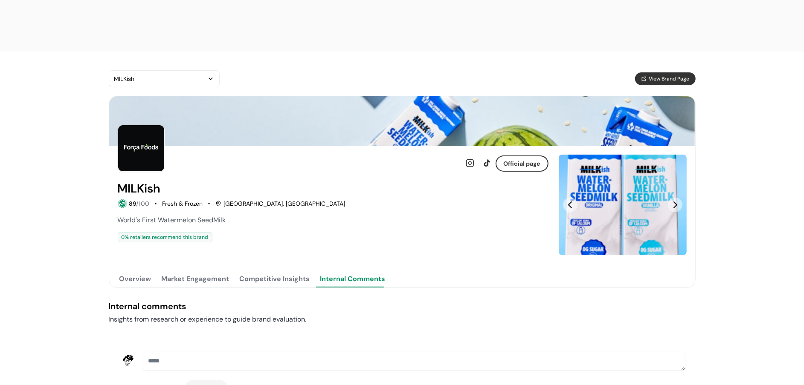
click at [144, 271] on button "Overview" at bounding box center [135, 279] width 35 height 17
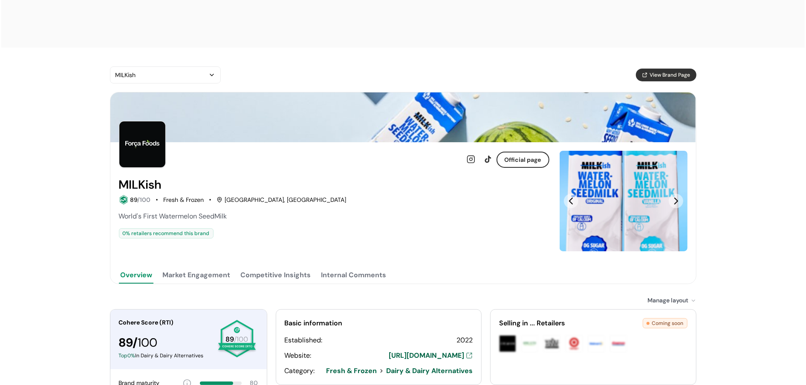
scroll to position [0, 0]
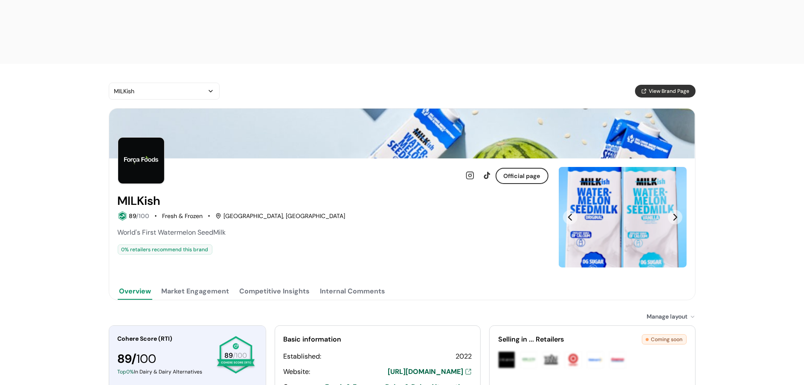
click at [179, 283] on button "Market Engagement" at bounding box center [195, 291] width 71 height 17
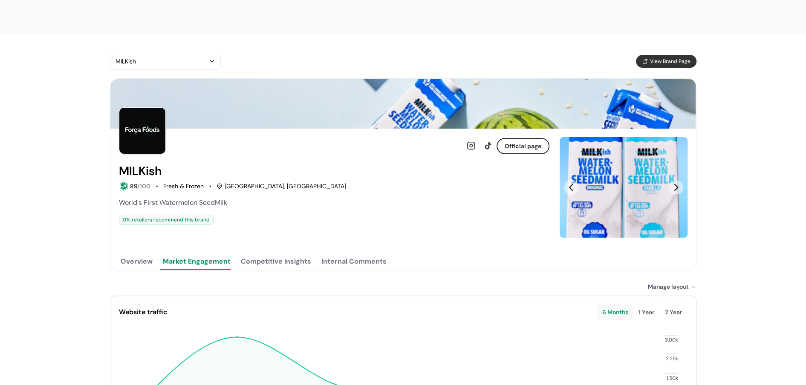
scroll to position [31, 0]
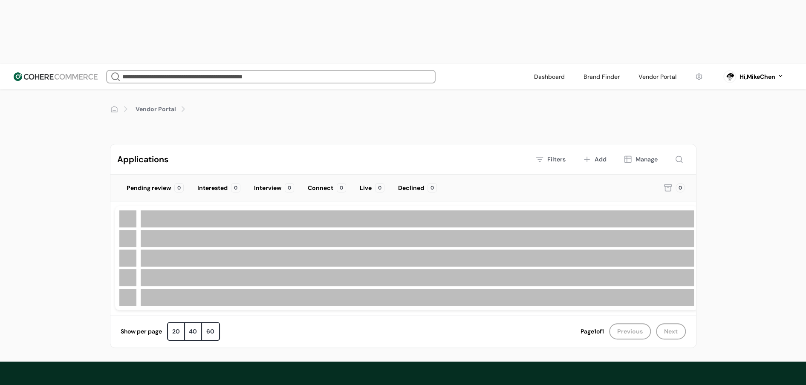
click at [420, 129] on div at bounding box center [403, 131] width 587 height 5
click at [409, 90] on div "Vendor Portal Applications Filters Add Manage Pending review 0 Interested 0 Int…" at bounding box center [403, 226] width 806 height 272
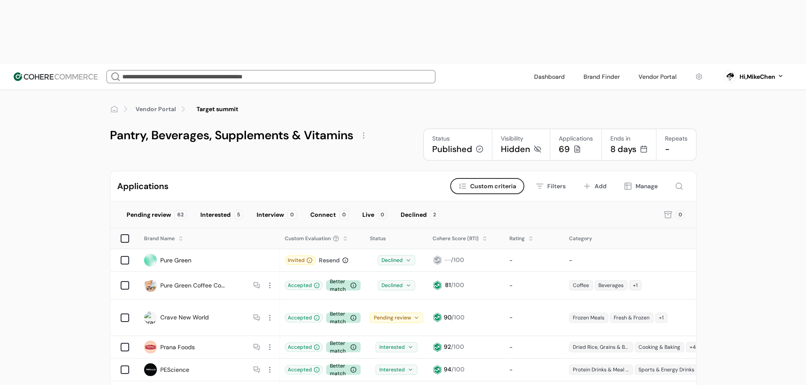
click at [370, 129] on div at bounding box center [364, 136] width 14 height 14
click at [379, 92] on link "Edit" at bounding box center [378, 92] width 12 height 9
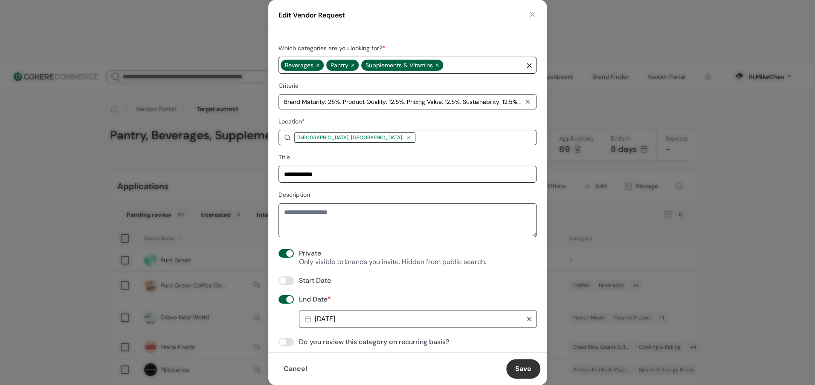
click at [358, 313] on div "[DATE]" at bounding box center [409, 320] width 216 height 14
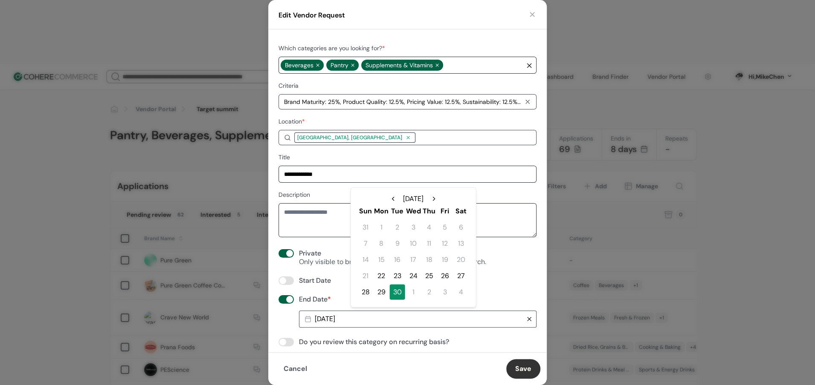
click at [380, 290] on div "29" at bounding box center [381, 292] width 15 height 15
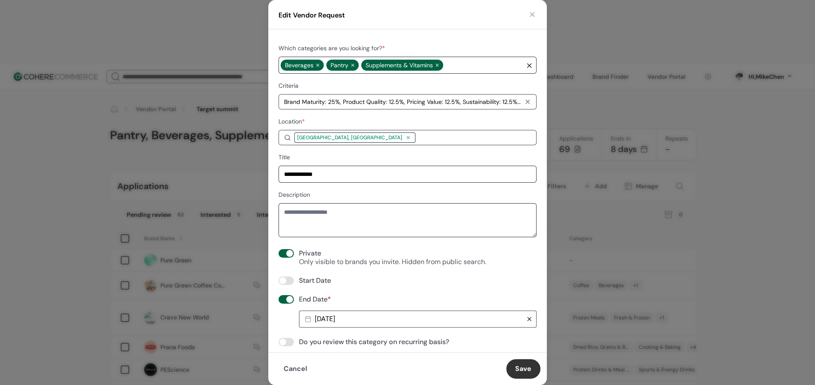
click at [513, 368] on button "Save" at bounding box center [523, 369] width 34 height 20
click at [529, 310] on div "**********" at bounding box center [407, 190] width 278 height 323
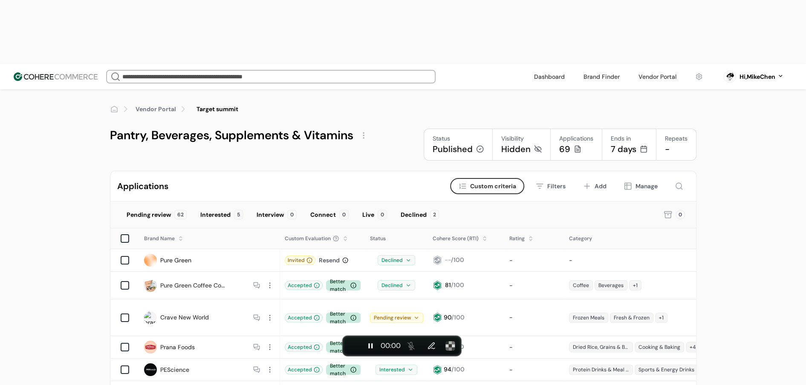
click at [364, 129] on div at bounding box center [364, 136] width 14 height 14
click at [375, 88] on link "Edit" at bounding box center [378, 92] width 12 height 9
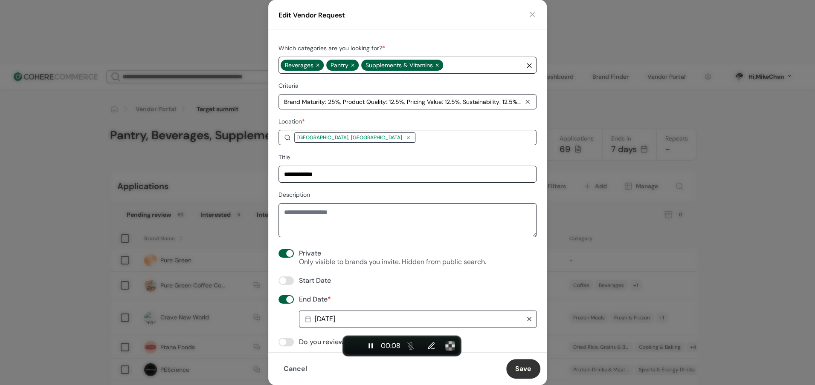
click at [368, 315] on div "[DATE]" at bounding box center [409, 320] width 216 height 14
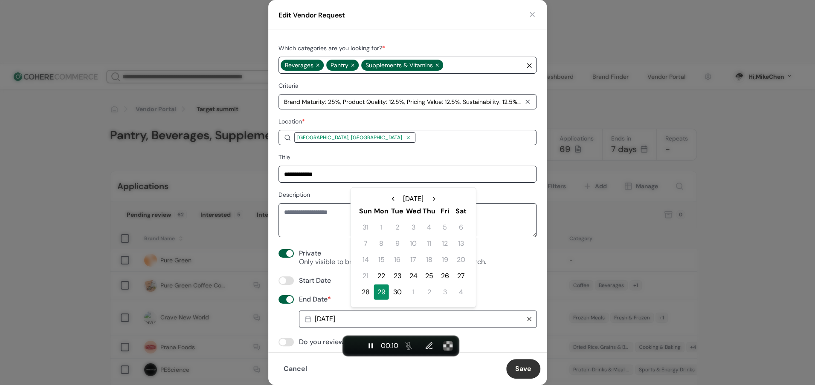
click at [396, 291] on div "30" at bounding box center [397, 292] width 15 height 15
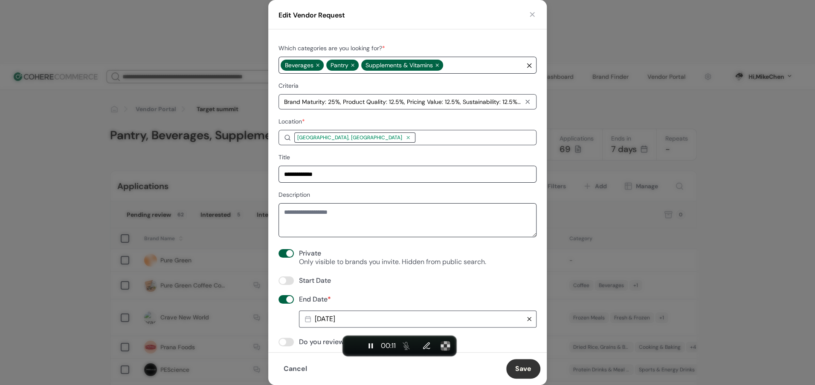
click at [525, 369] on button "Save" at bounding box center [523, 369] width 34 height 20
click at [491, 371] on div "Cancel" at bounding box center [389, 369] width 228 height 20
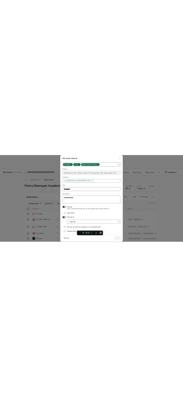
scroll to position [26, 0]
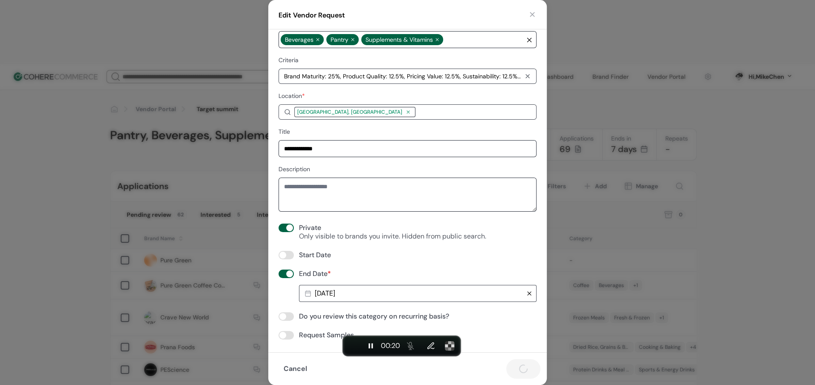
click at [499, 364] on div "Cancel" at bounding box center [389, 369] width 228 height 20
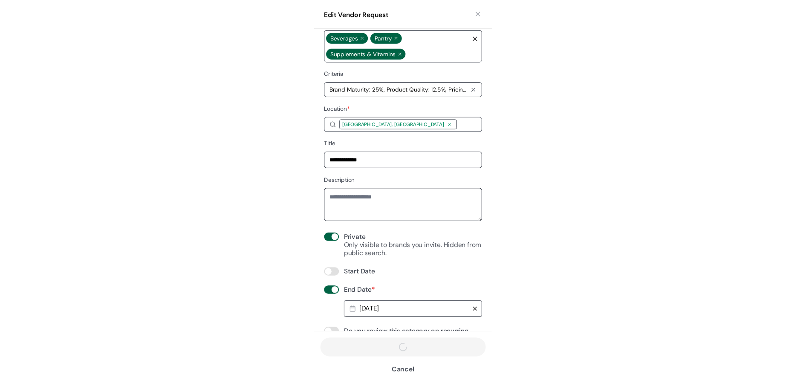
scroll to position [0, 0]
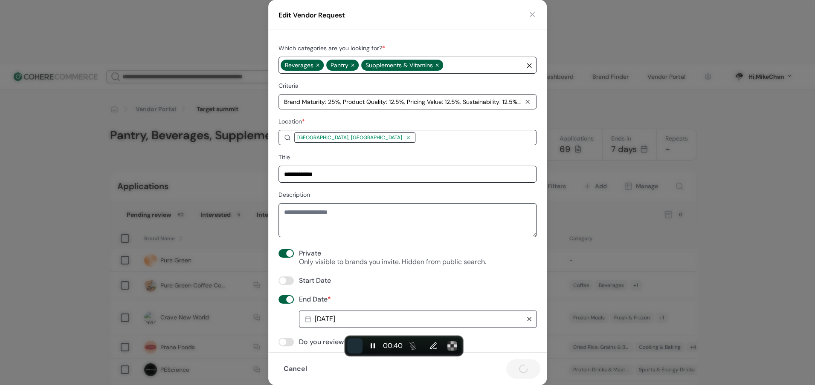
click at [355, 350] on button "End recording" at bounding box center [354, 346] width 15 height 15
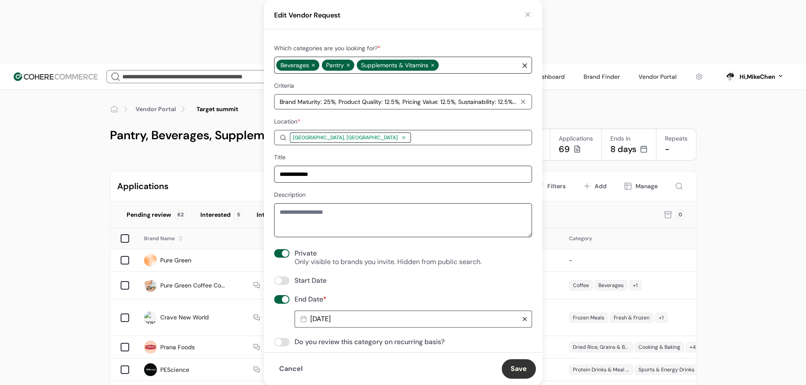
click at [534, 70] on link at bounding box center [549, 76] width 41 height 13
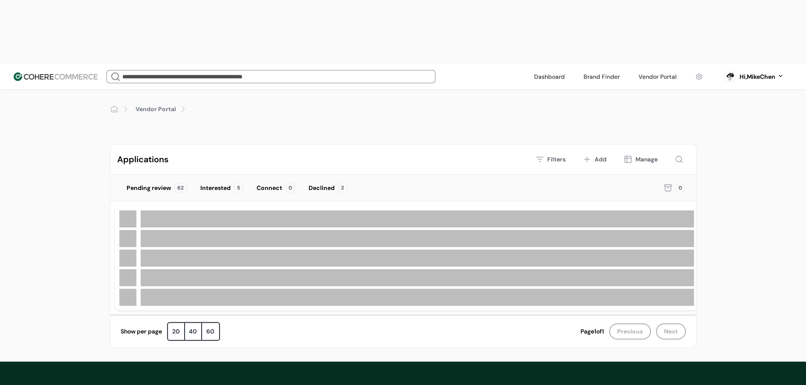
click at [743, 72] on div "Hi, MikeChen" at bounding box center [758, 76] width 36 height 9
click at [711, 96] on link at bounding box center [745, 97] width 122 height 21
